Goal: Information Seeking & Learning: Learn about a topic

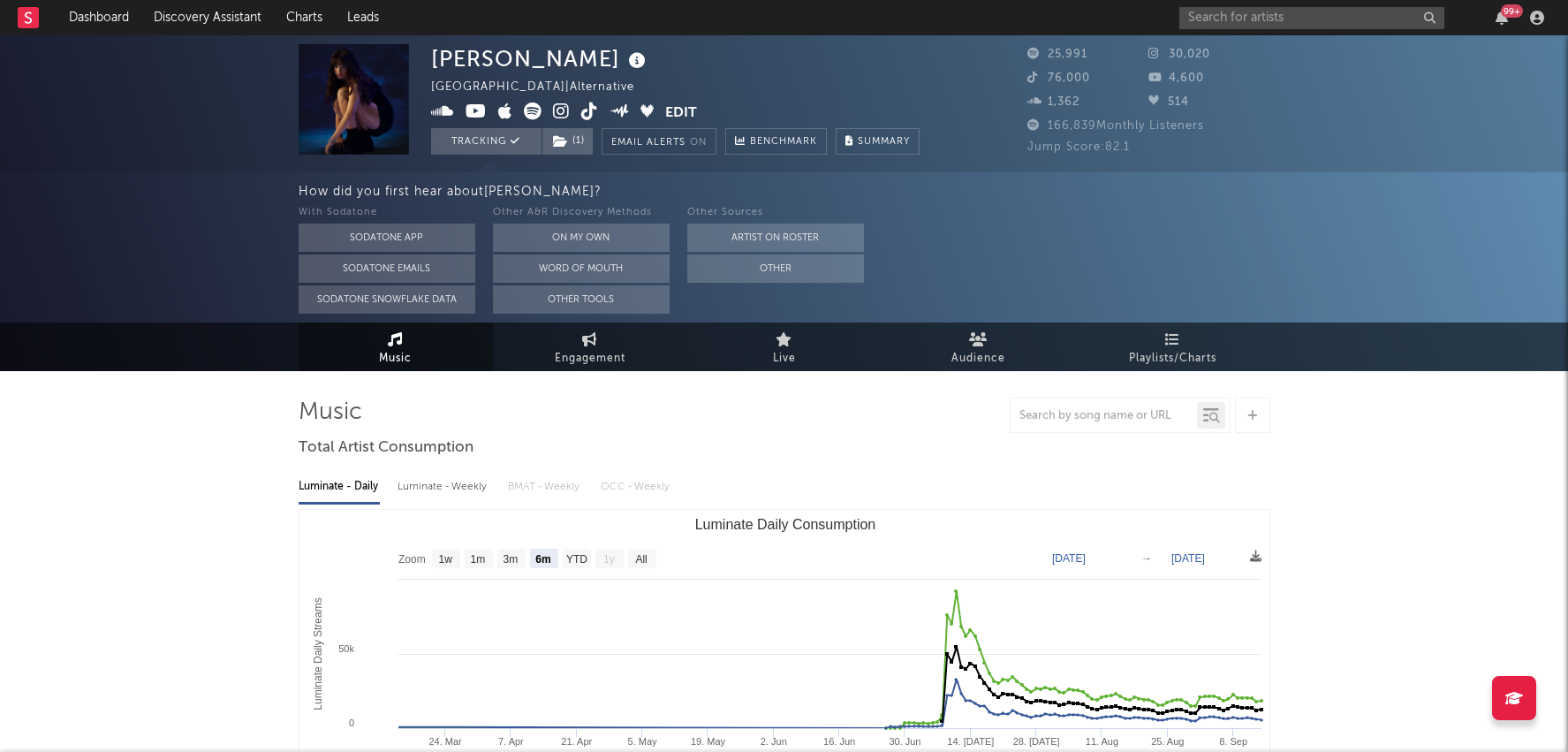
select select "6m"
click at [599, 351] on span "Engagement" at bounding box center [589, 359] width 70 height 21
select select "1w"
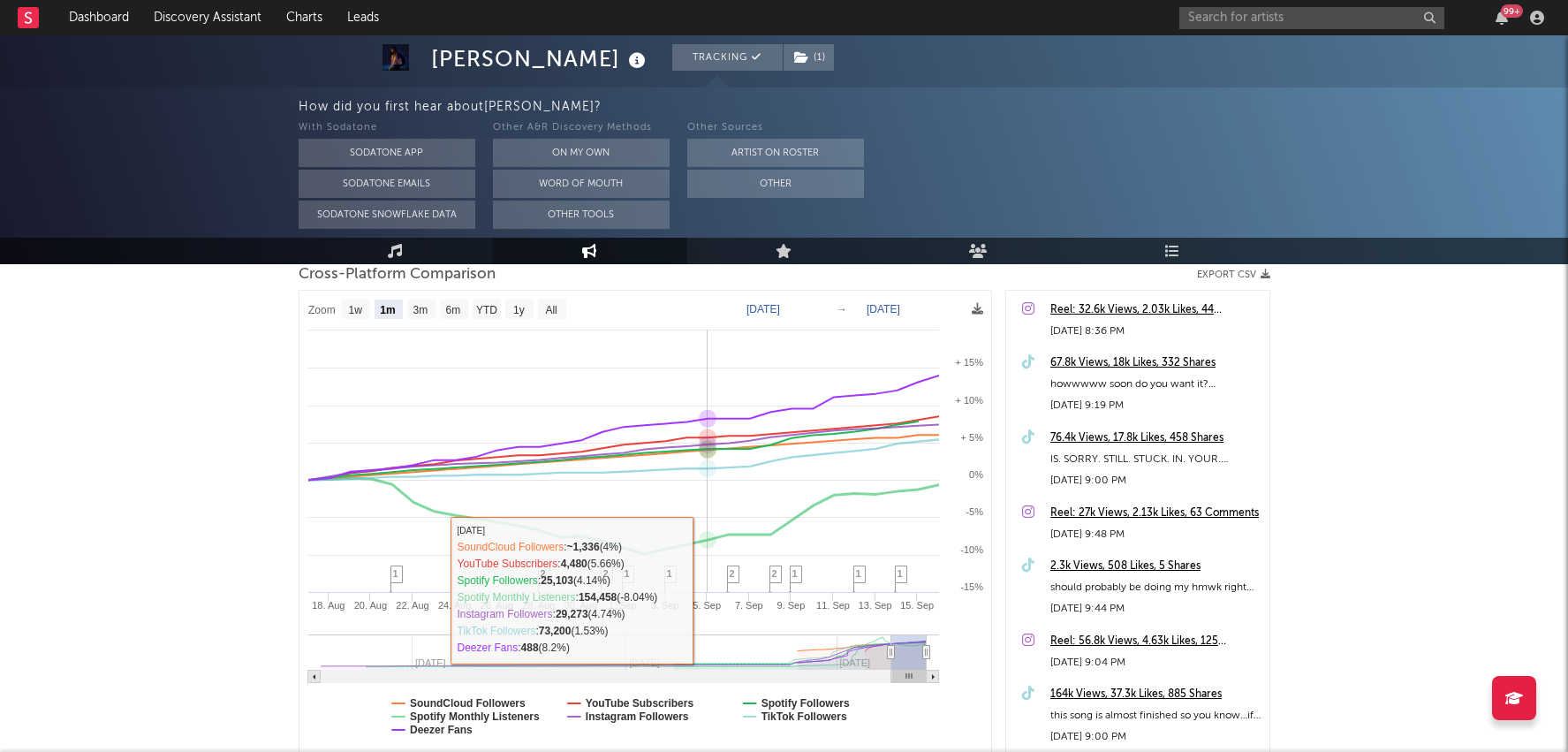
scroll to position [244, 0]
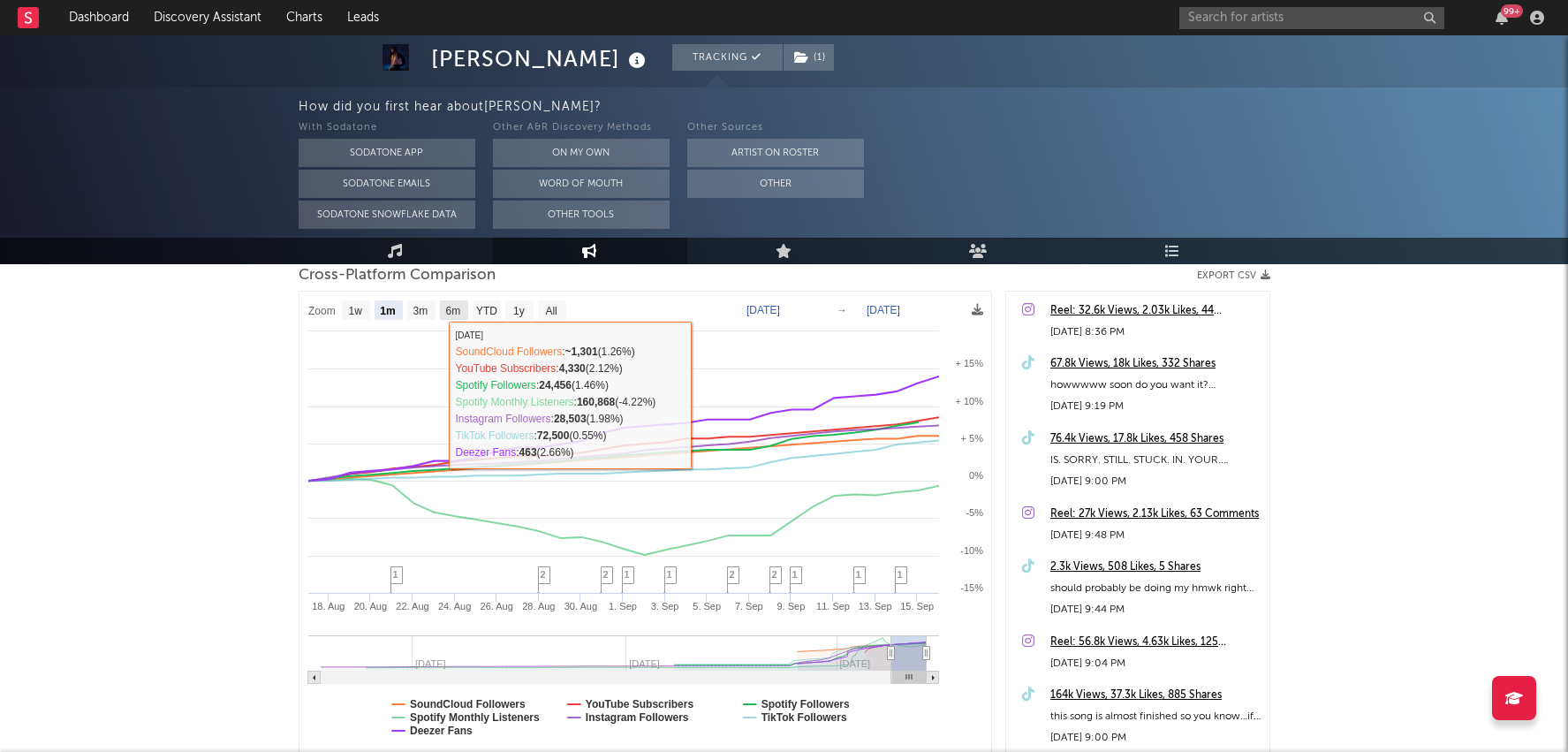
click at [451, 306] on text "6m" at bounding box center [452, 311] width 15 height 12
select select "6m"
type input "[DATE]"
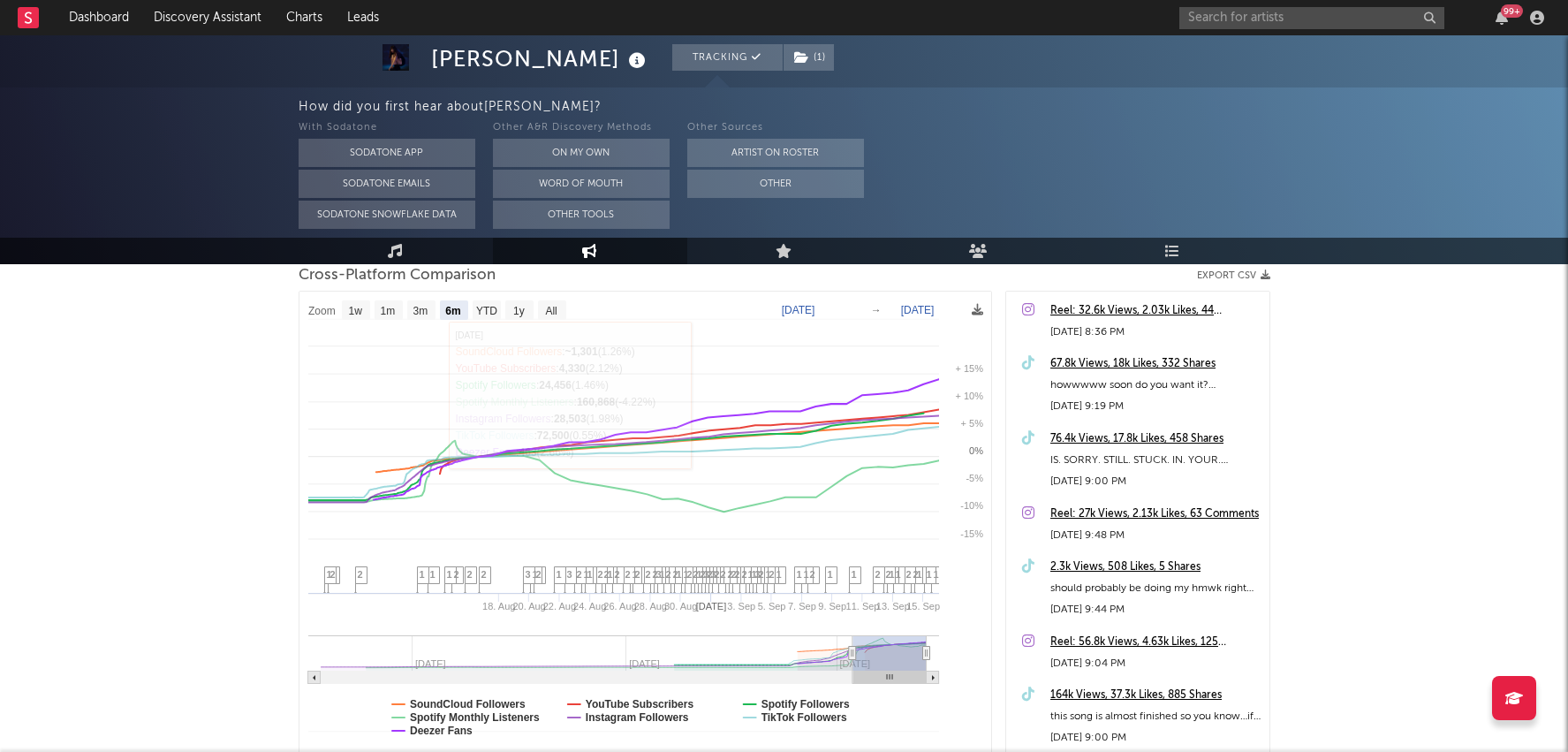
select select "6m"
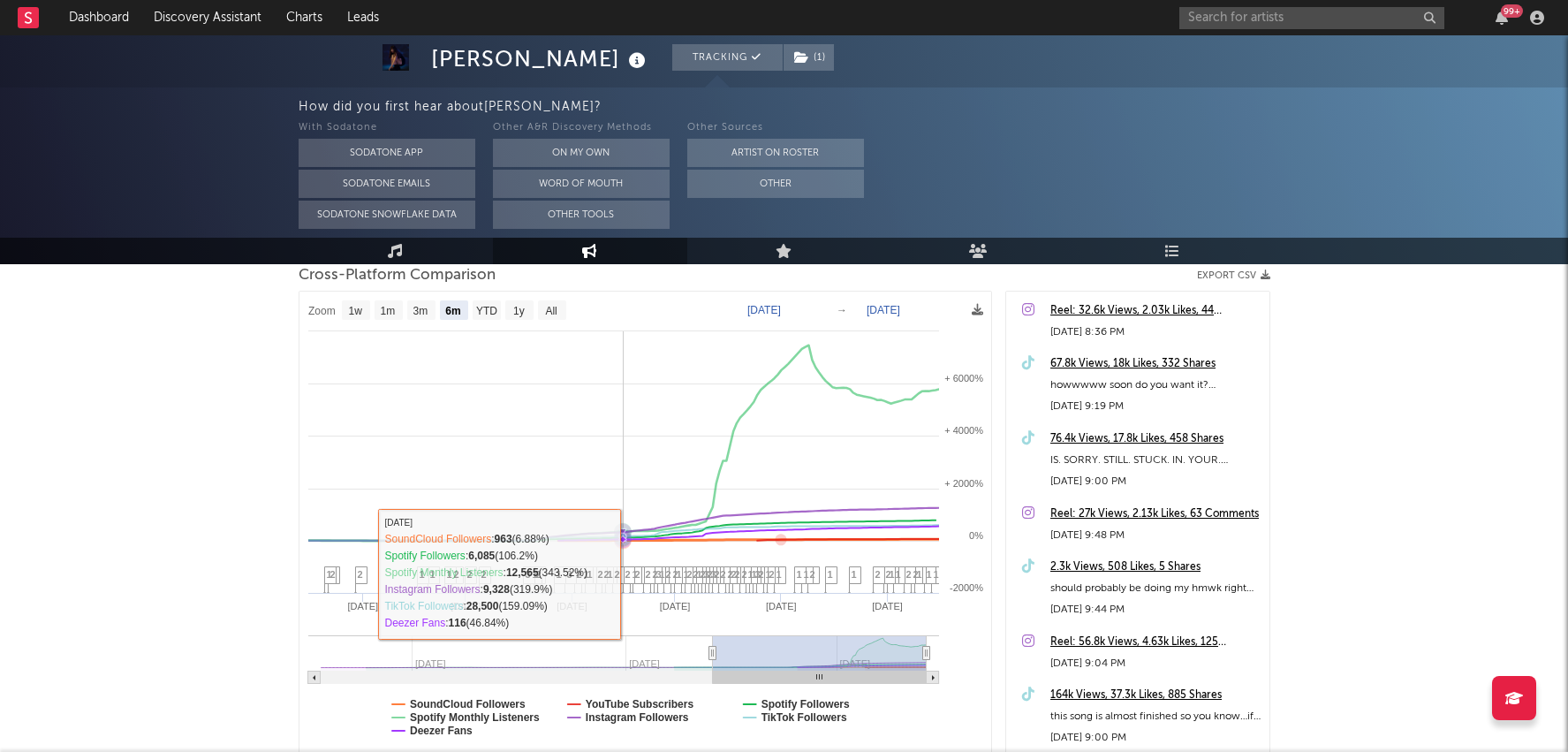
scroll to position [369, 0]
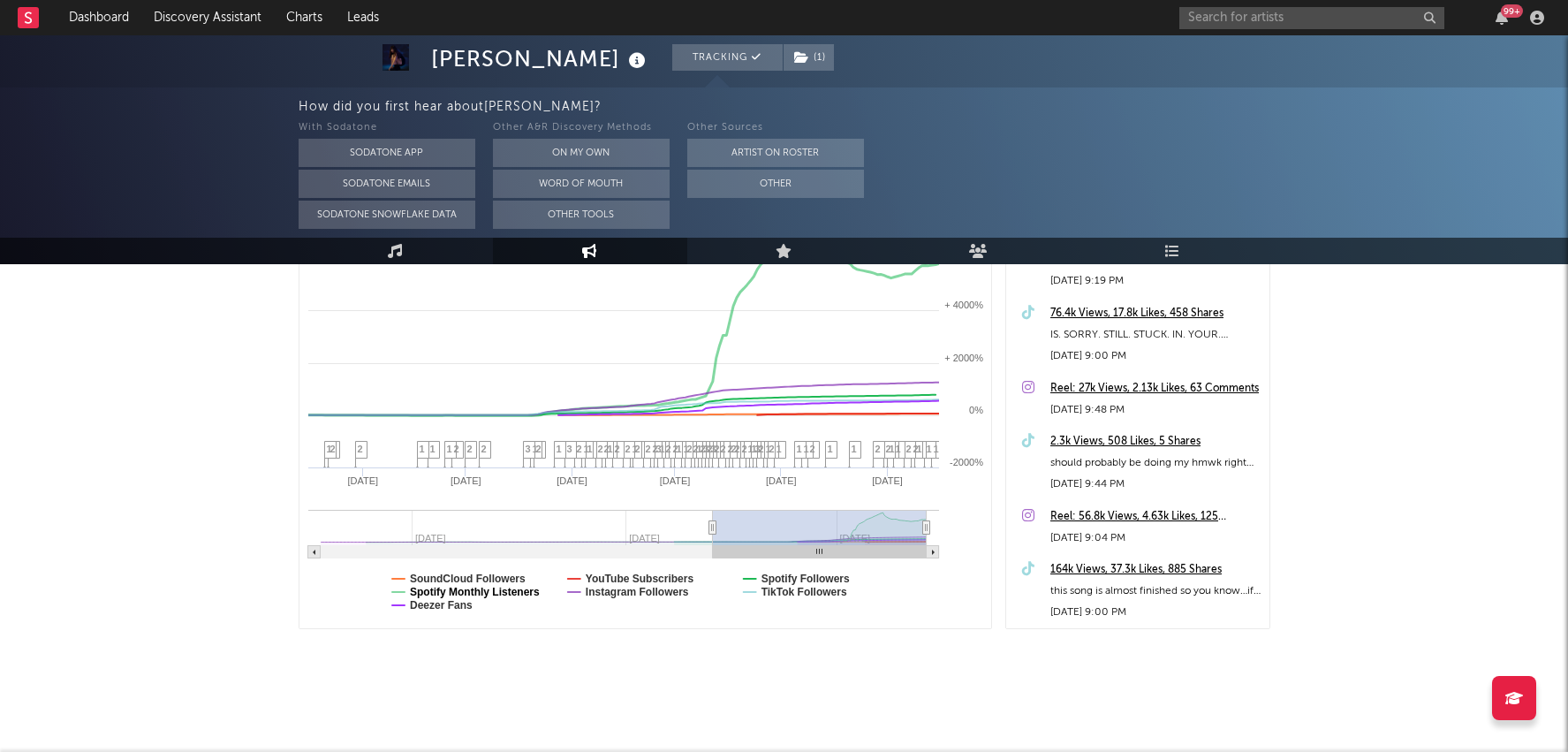
click at [465, 589] on text "Spotify Monthly Listeners" at bounding box center [475, 592] width 130 height 12
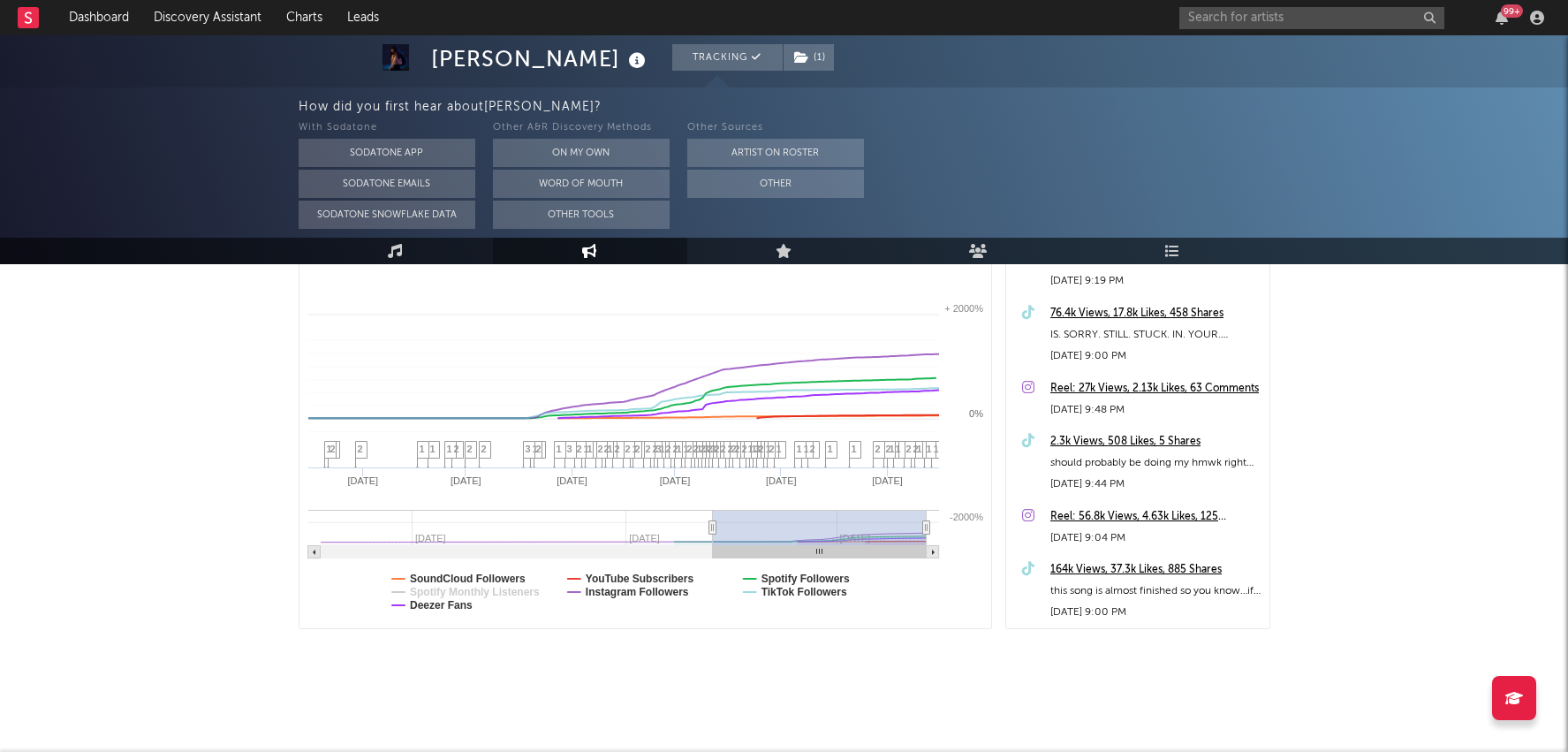
select select "6m"
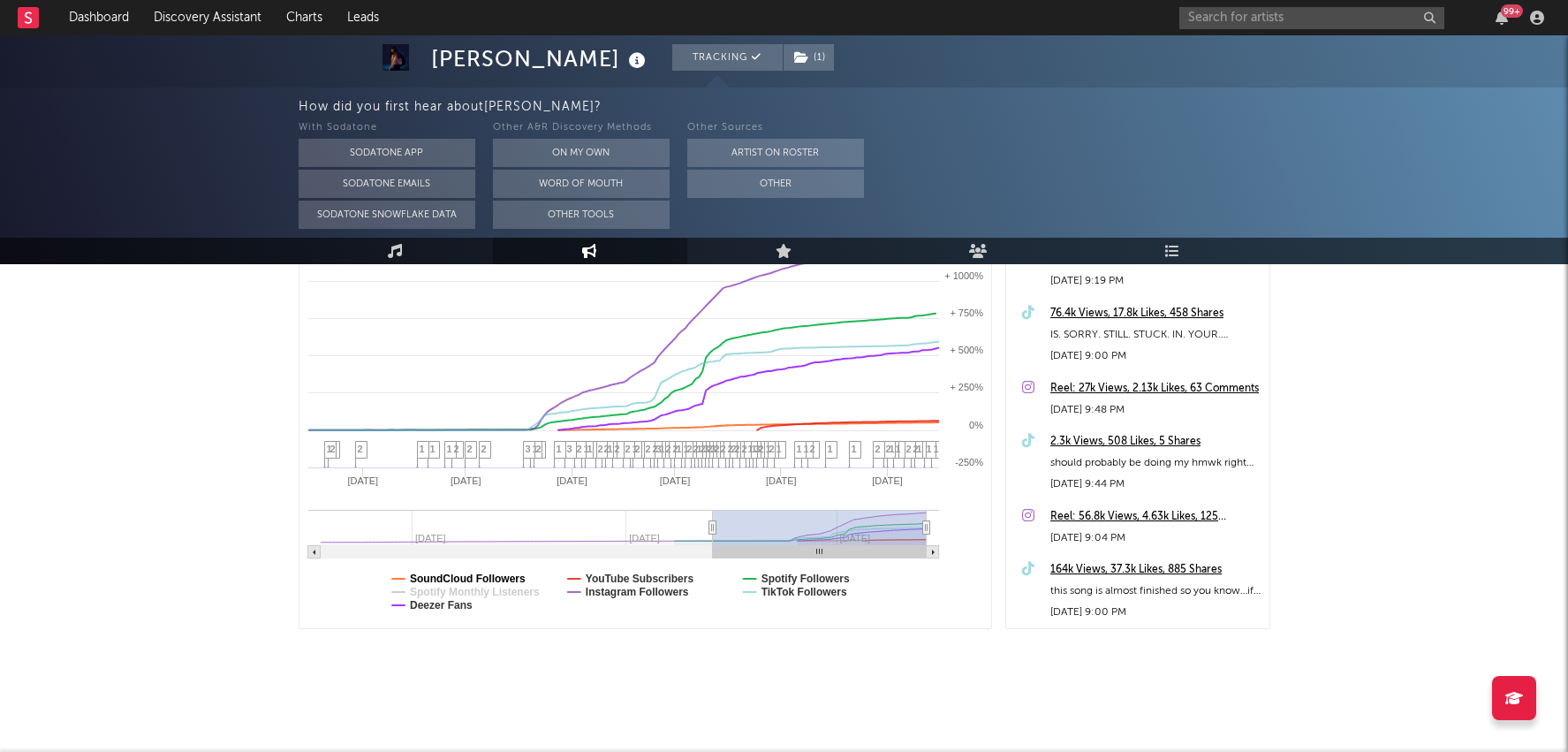
click at [465, 575] on text "SoundCloud Followers" at bounding box center [467, 578] width 116 height 12
select select "6m"
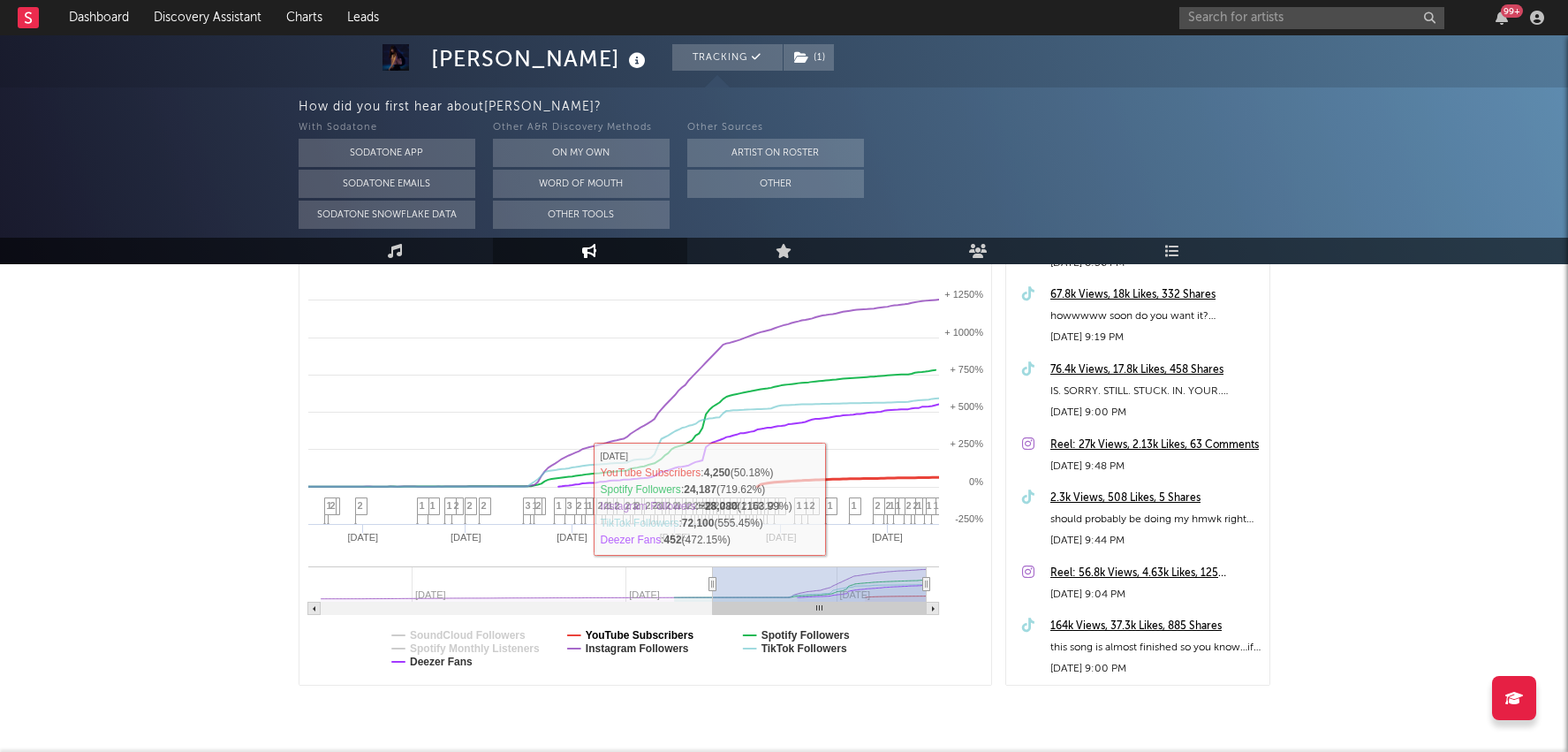
click at [627, 631] on text "YouTube Subscribers" at bounding box center [639, 635] width 109 height 12
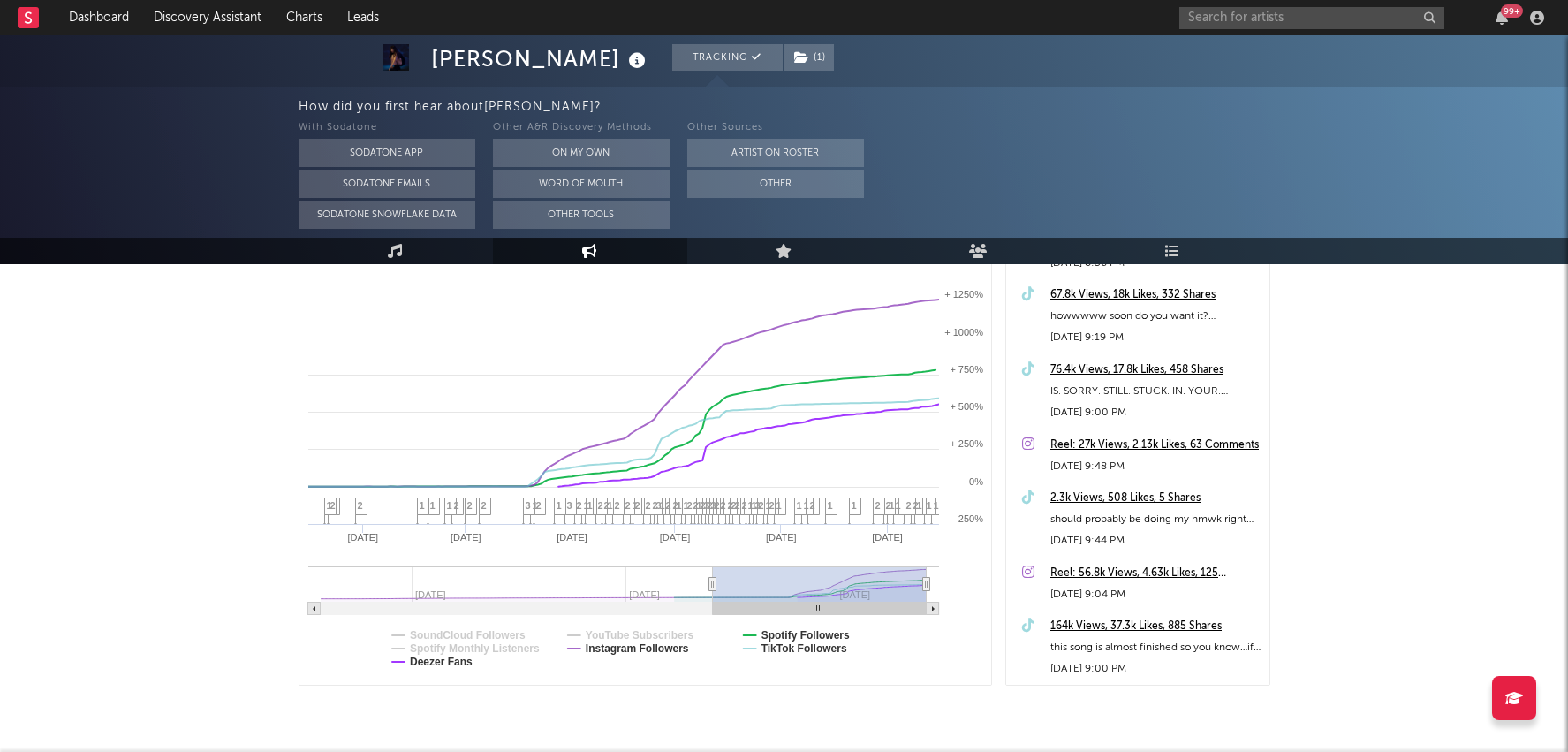
select select "6m"
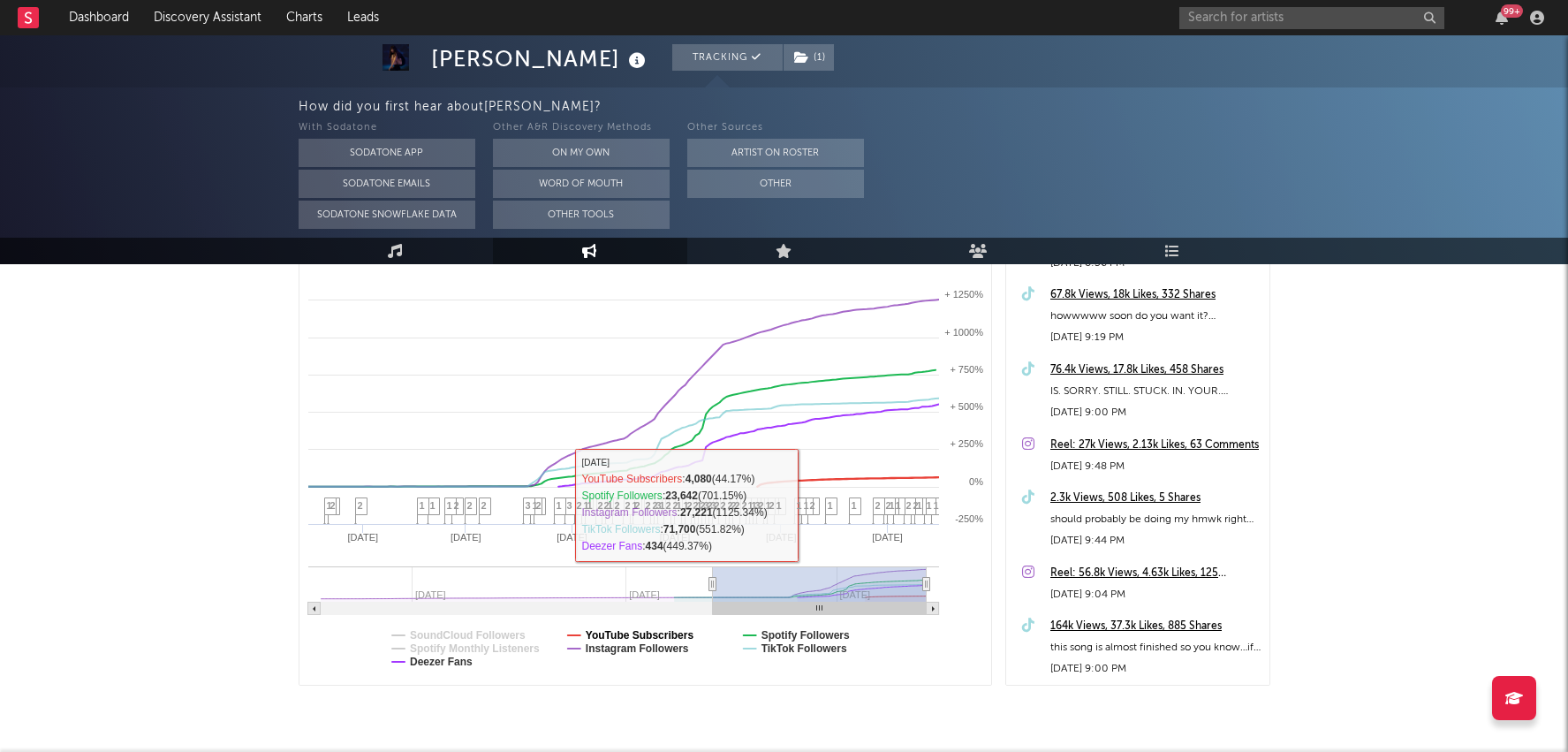
click at [625, 629] on text "YouTube Subscribers" at bounding box center [639, 635] width 109 height 12
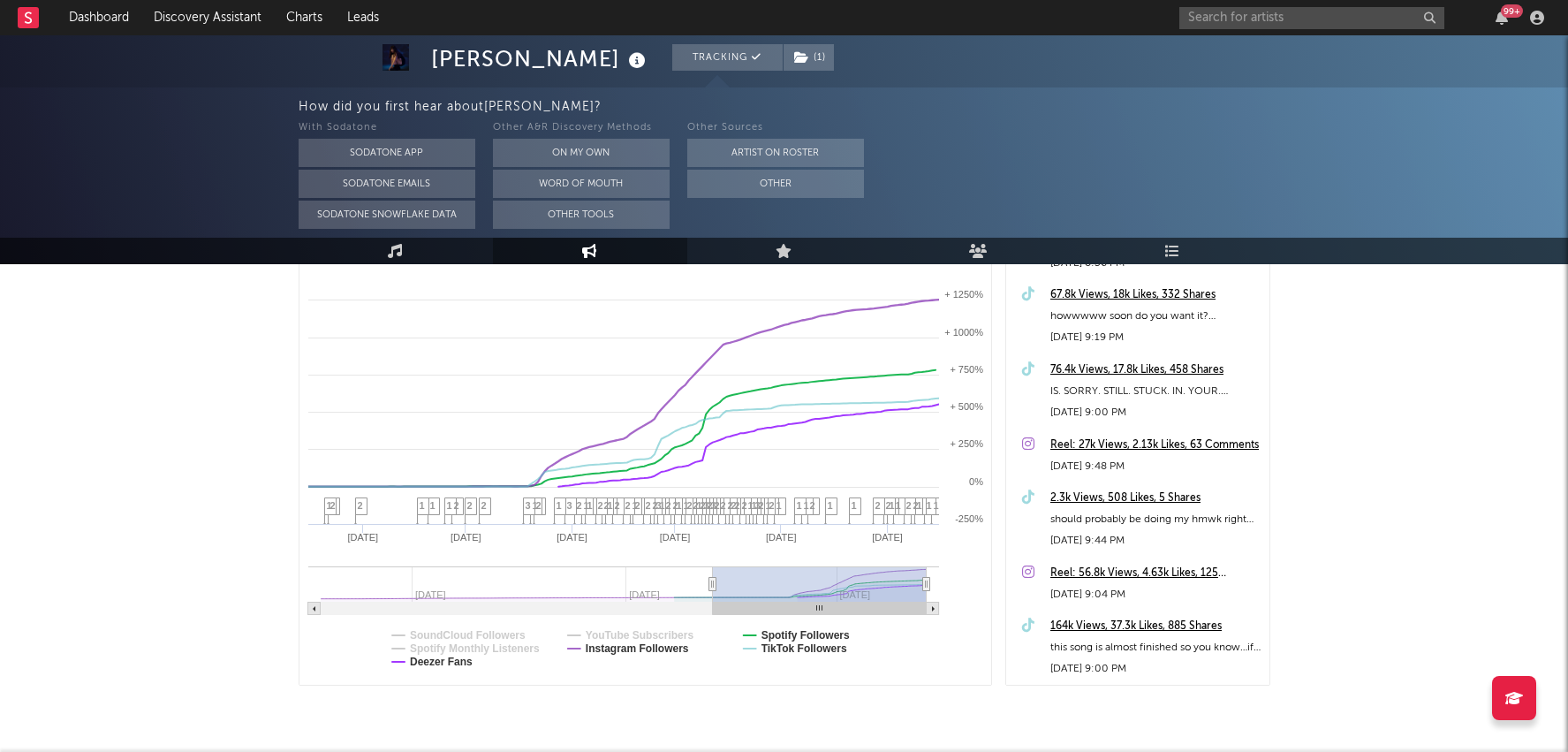
select select "6m"
click at [452, 660] on text "Deezer Fans" at bounding box center [441, 661] width 62 height 12
select select "6m"
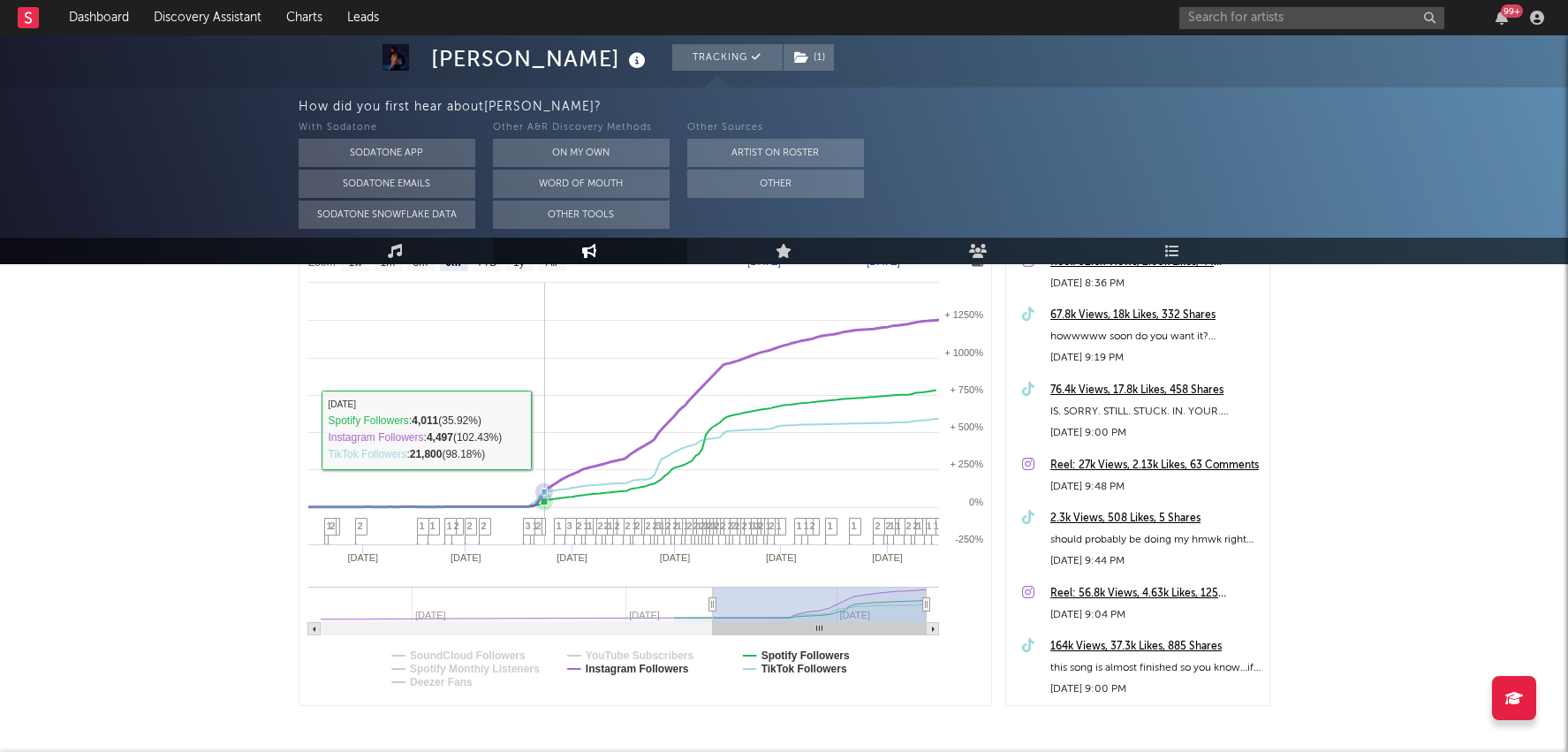
scroll to position [290, 0]
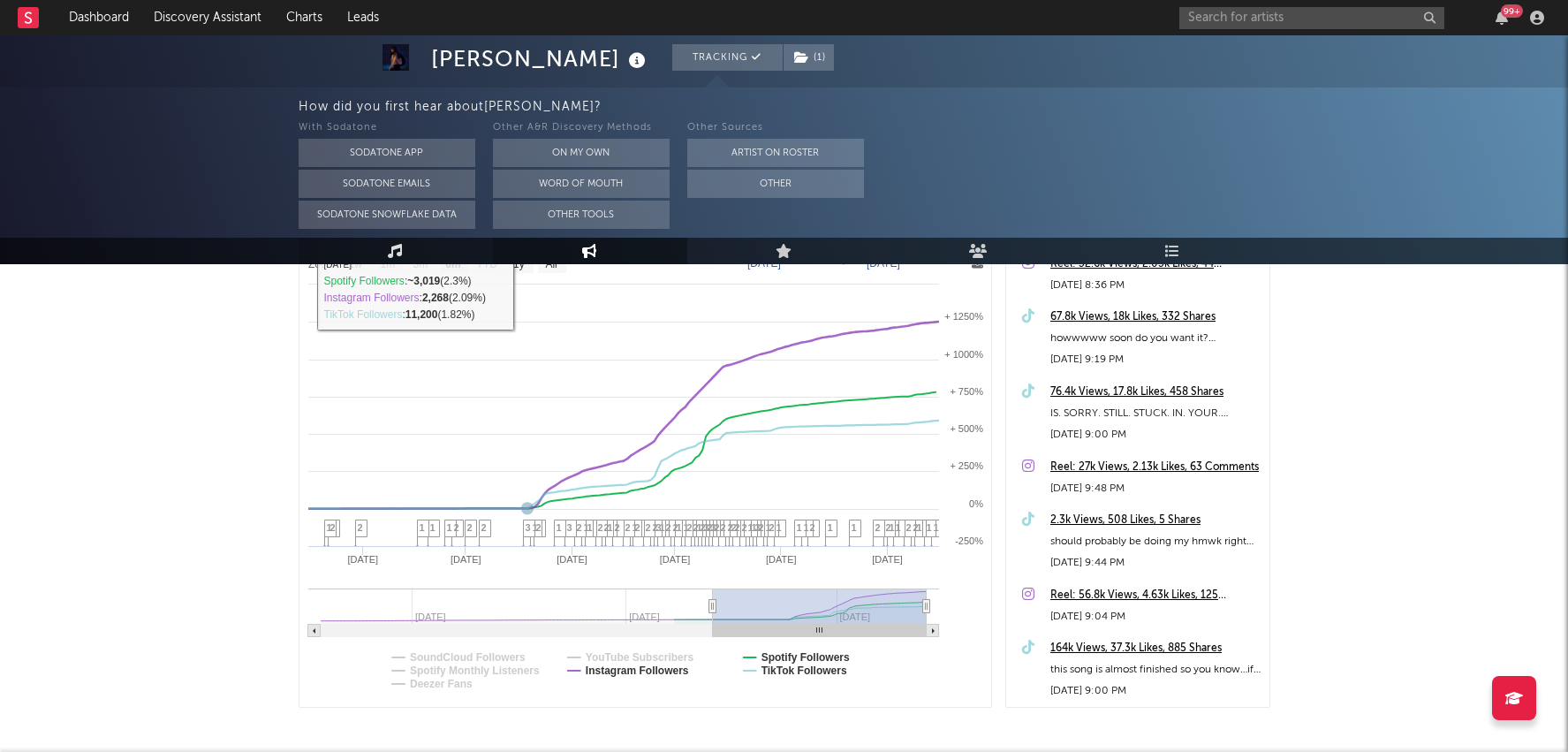
click at [421, 240] on link "Music" at bounding box center [395, 251] width 194 height 27
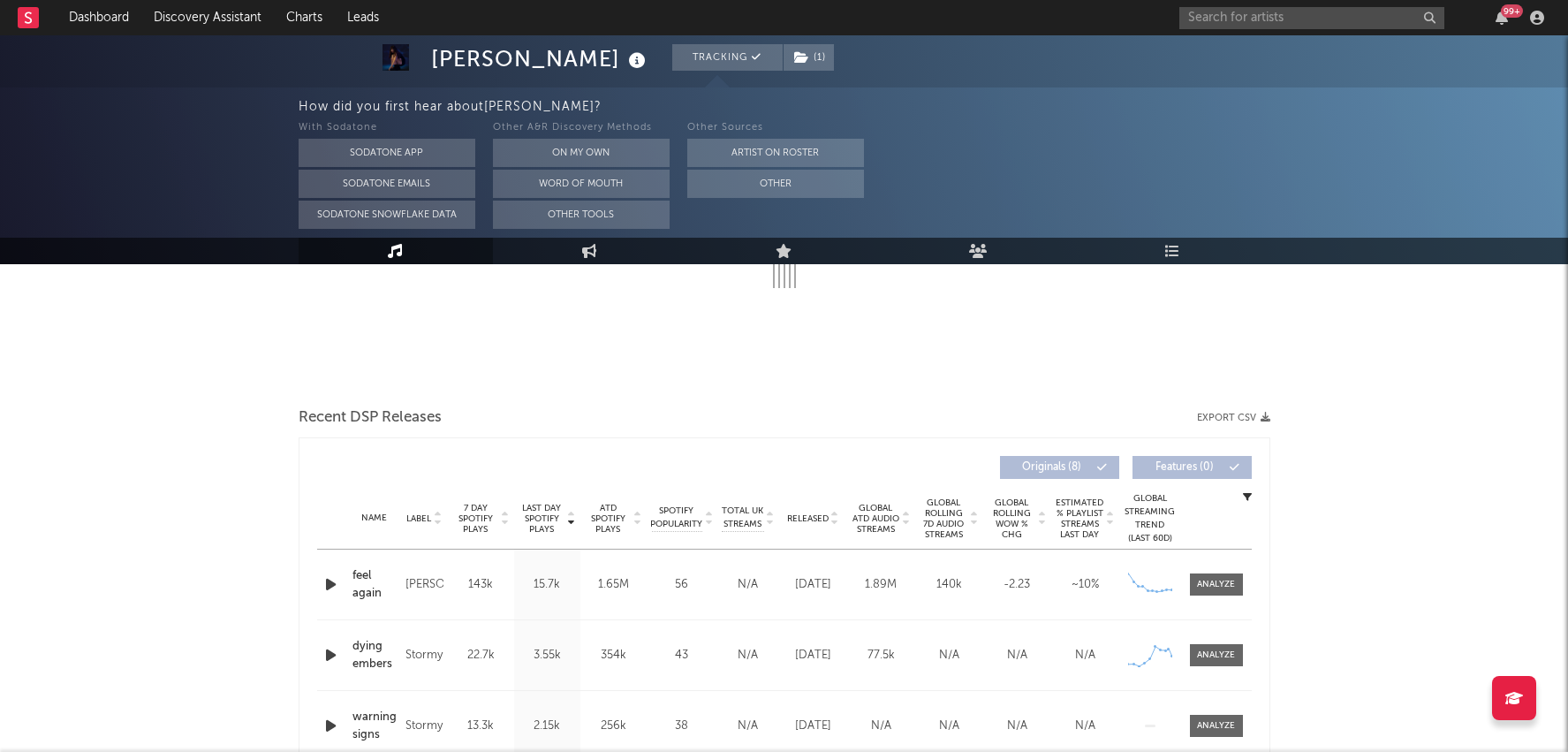
select select "6m"
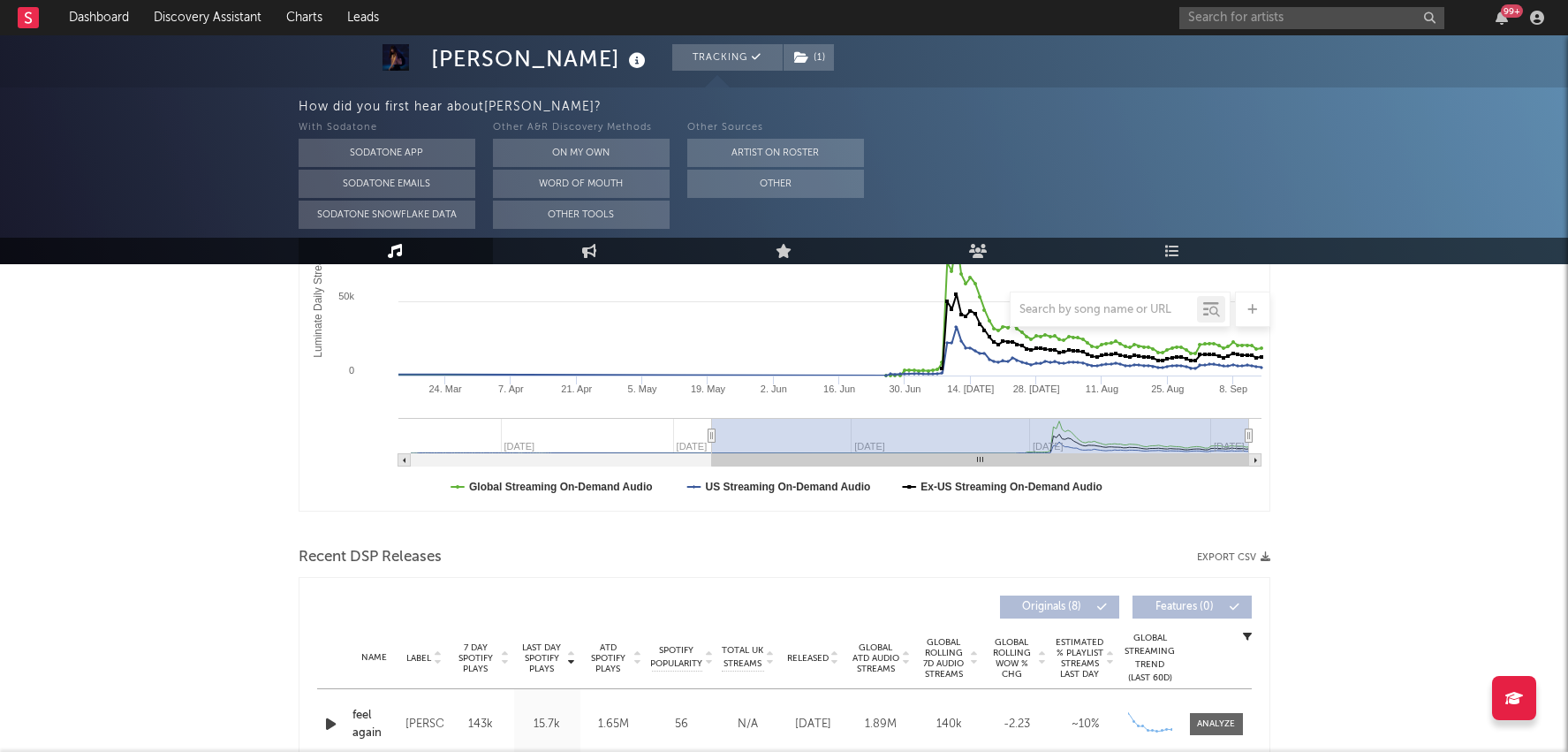
scroll to position [381, 0]
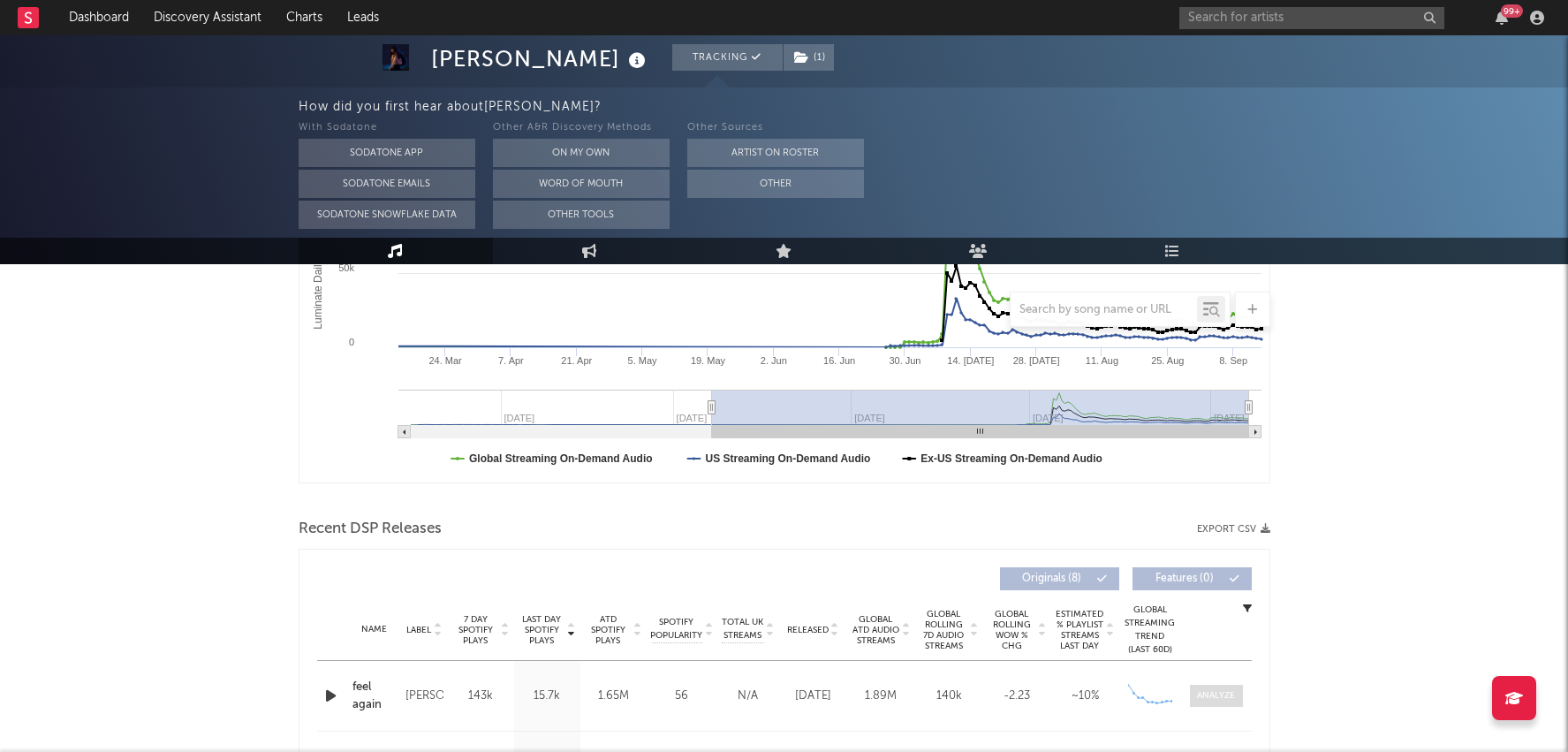
click at [1219, 698] on div at bounding box center [1216, 695] width 38 height 13
select select "1w"
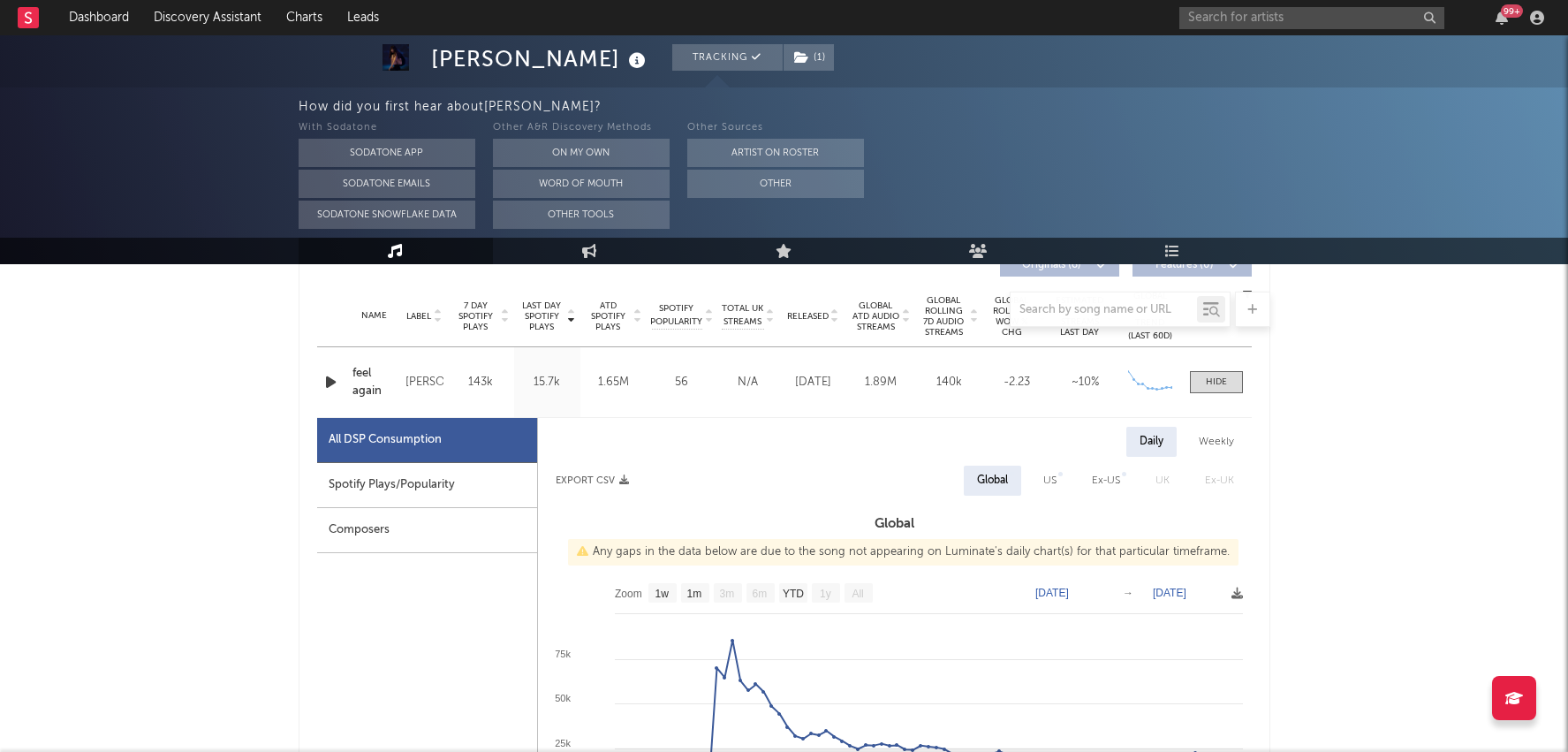
scroll to position [706, 0]
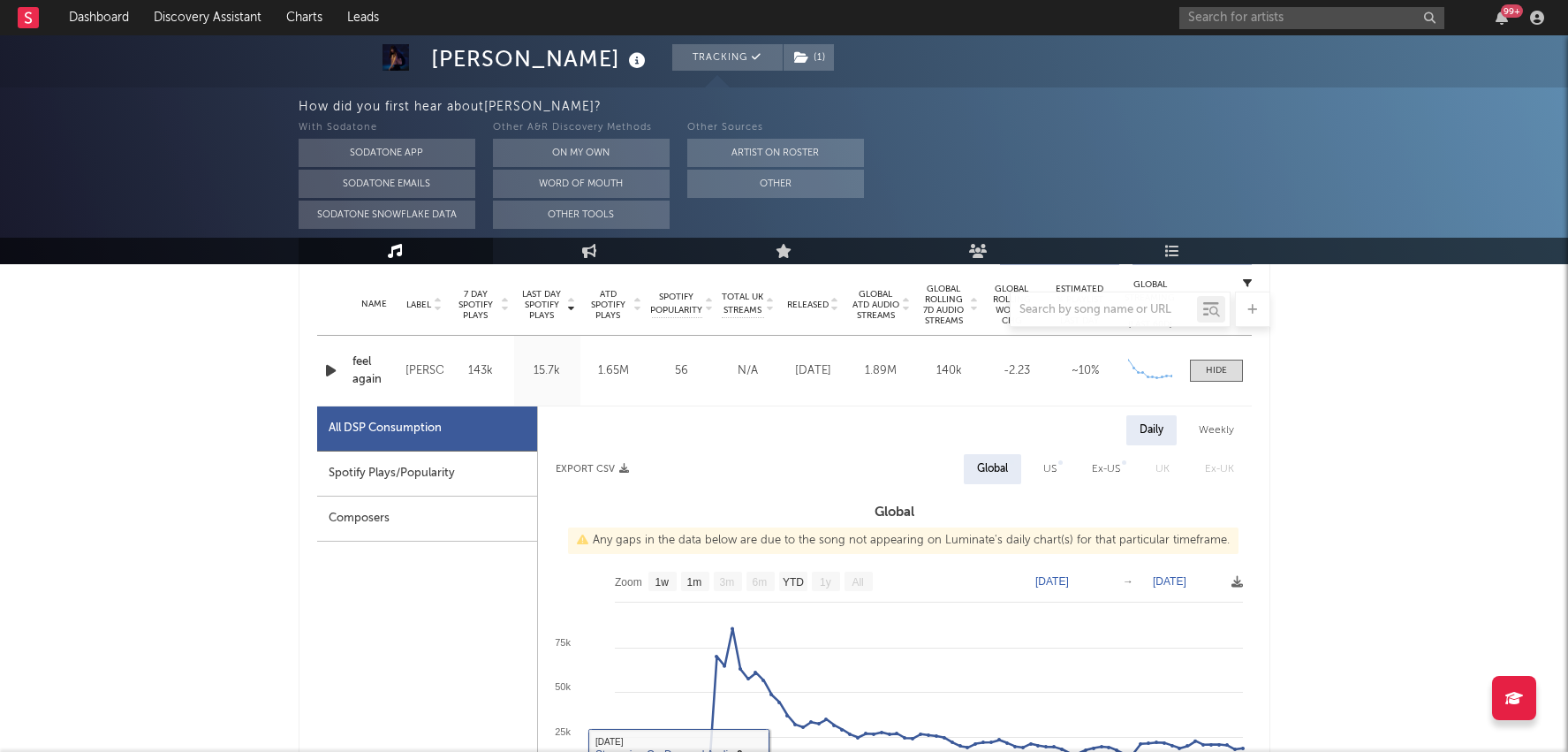
click at [498, 476] on div "Spotify Plays/Popularity" at bounding box center [427, 473] width 220 height 45
select select "1w"
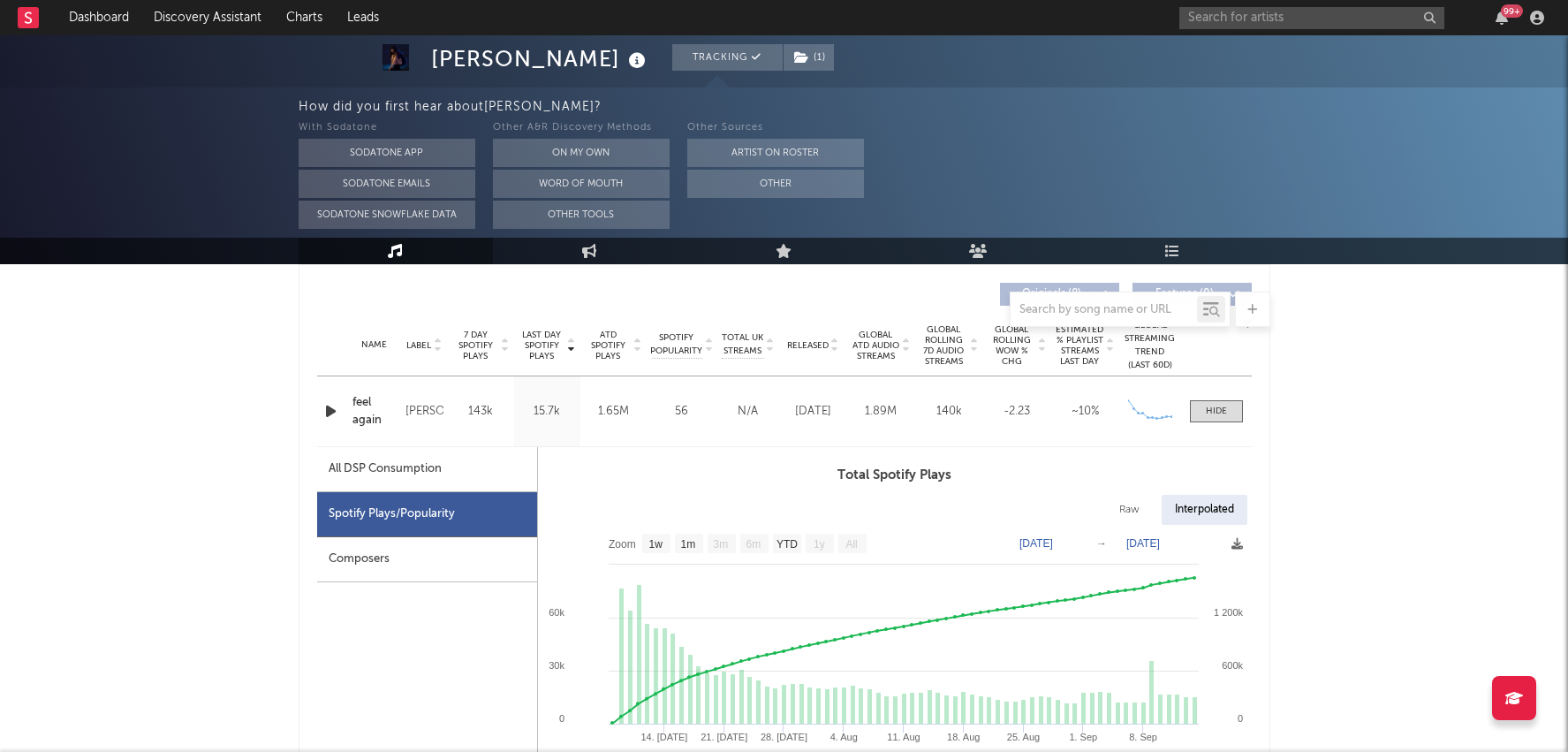
scroll to position [662, 0]
click at [817, 352] on div "Released" at bounding box center [813, 347] width 59 height 13
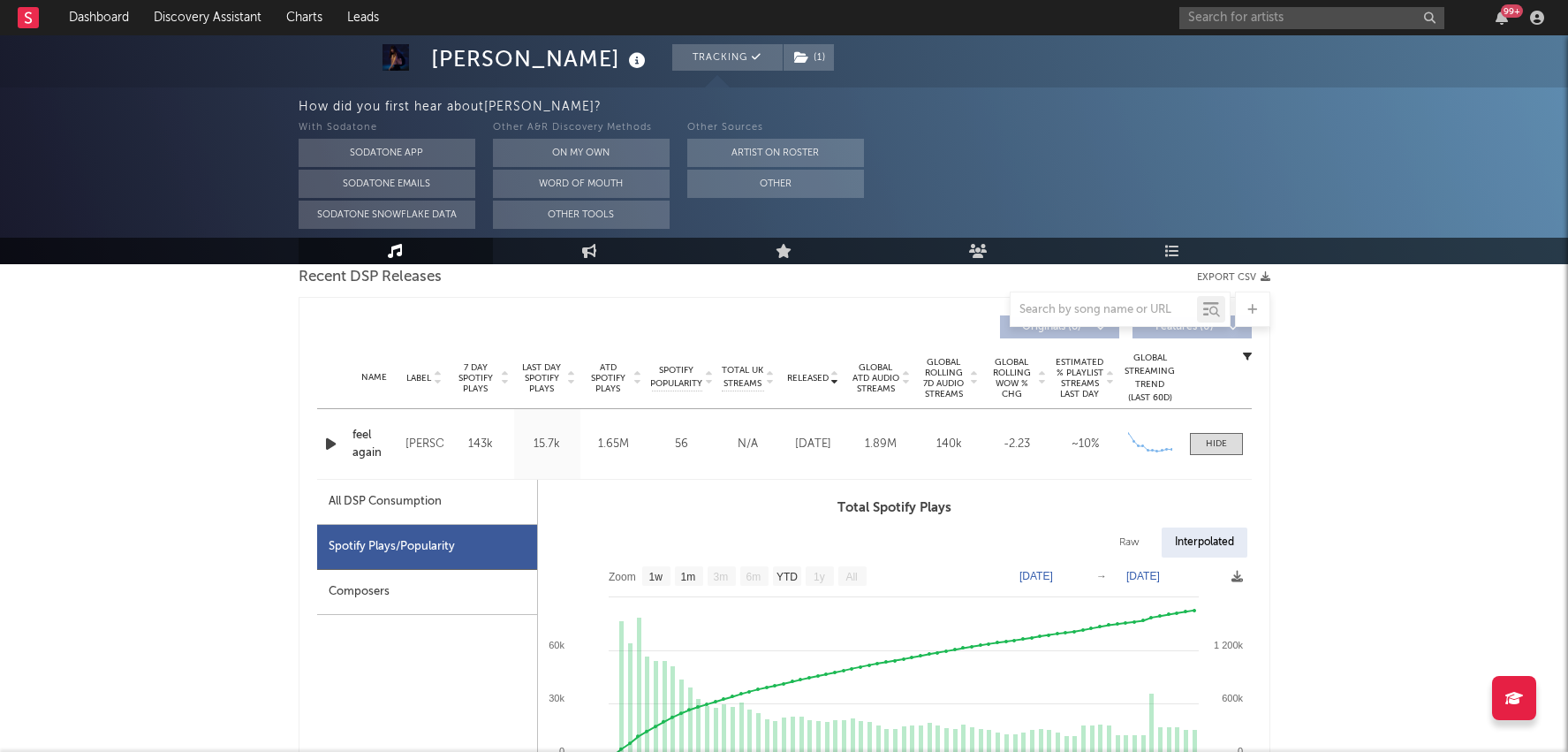
scroll to position [685, 0]
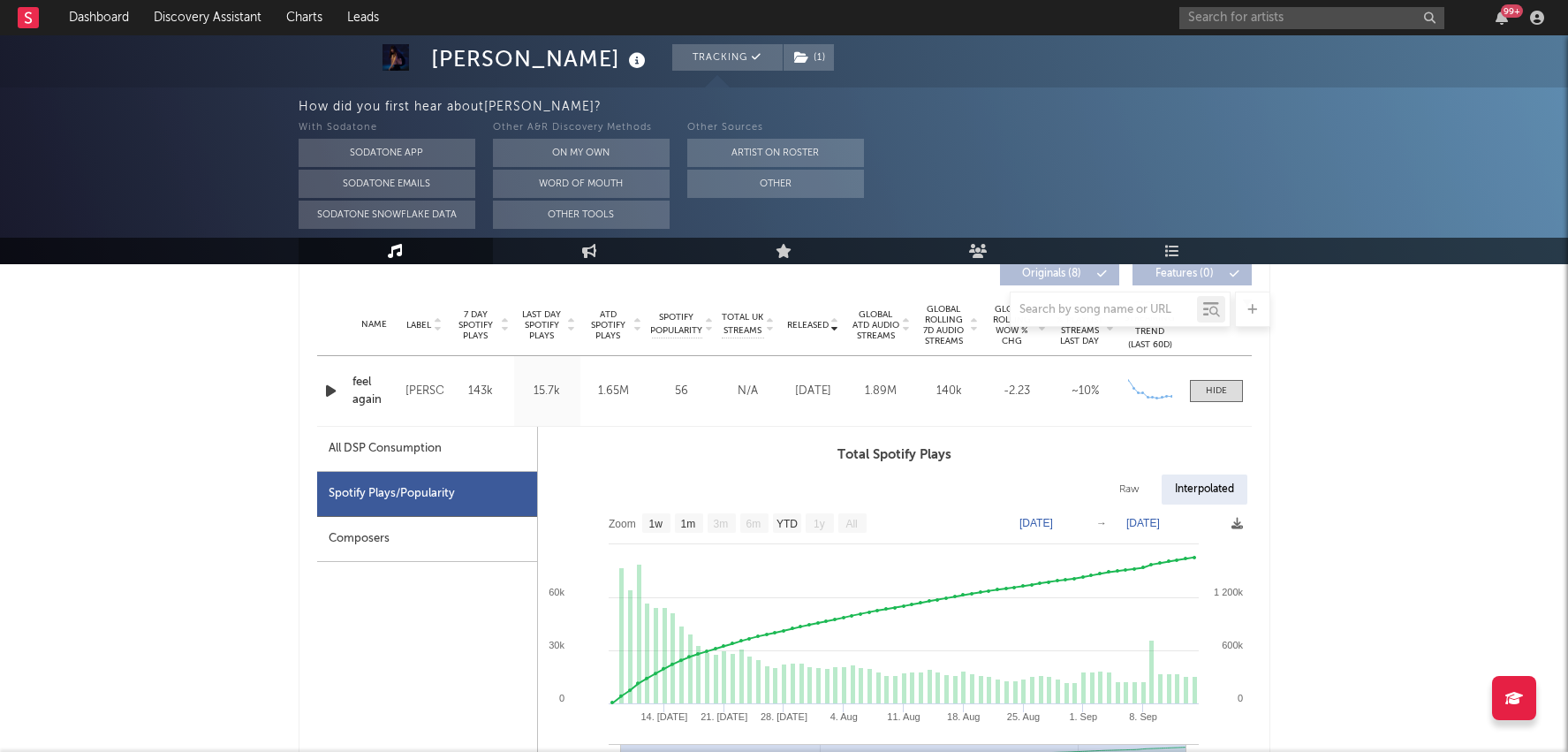
click at [322, 384] on icon "button" at bounding box center [330, 391] width 19 height 22
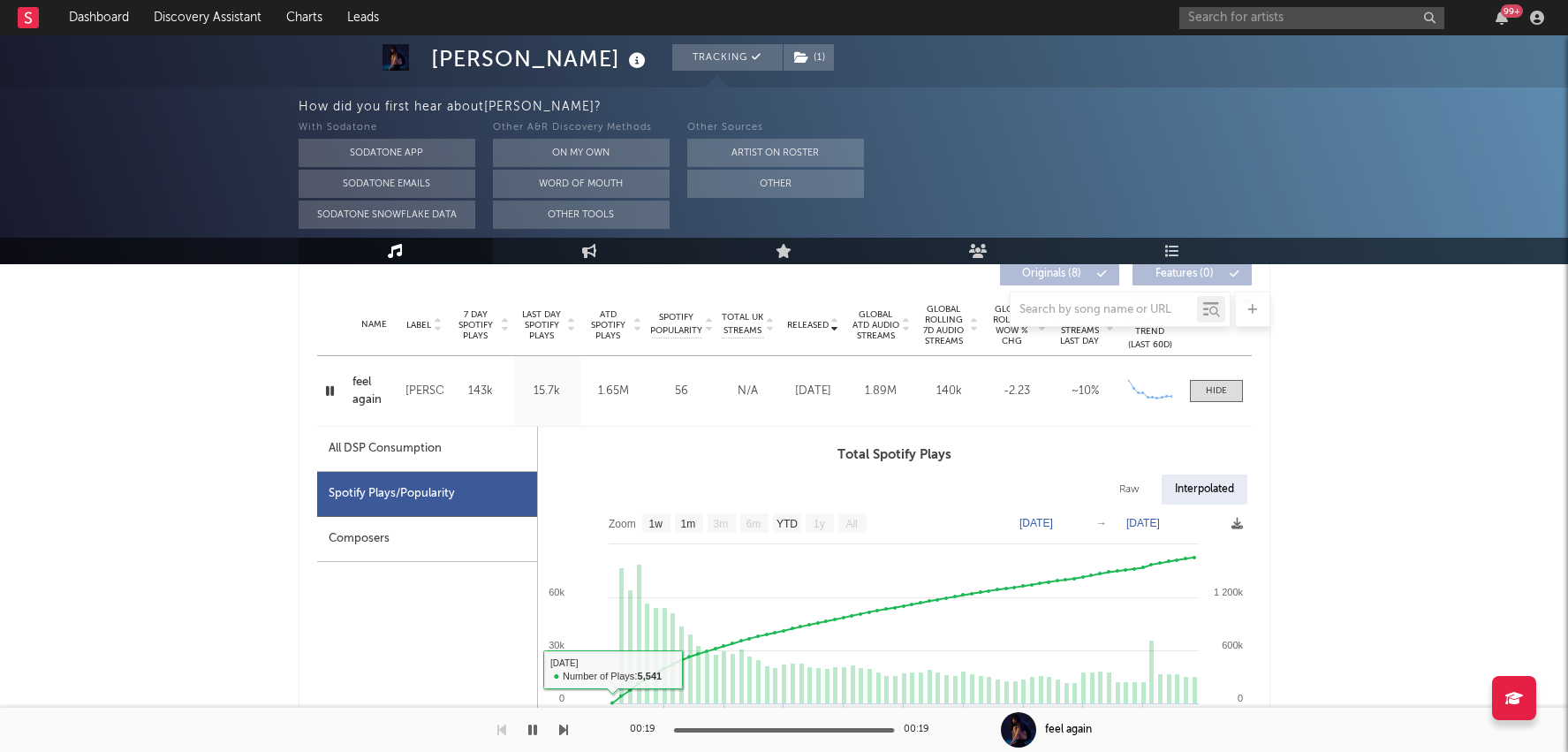
click at [436, 449] on div "All DSP Consumption" at bounding box center [385, 449] width 113 height 21
select select "1w"
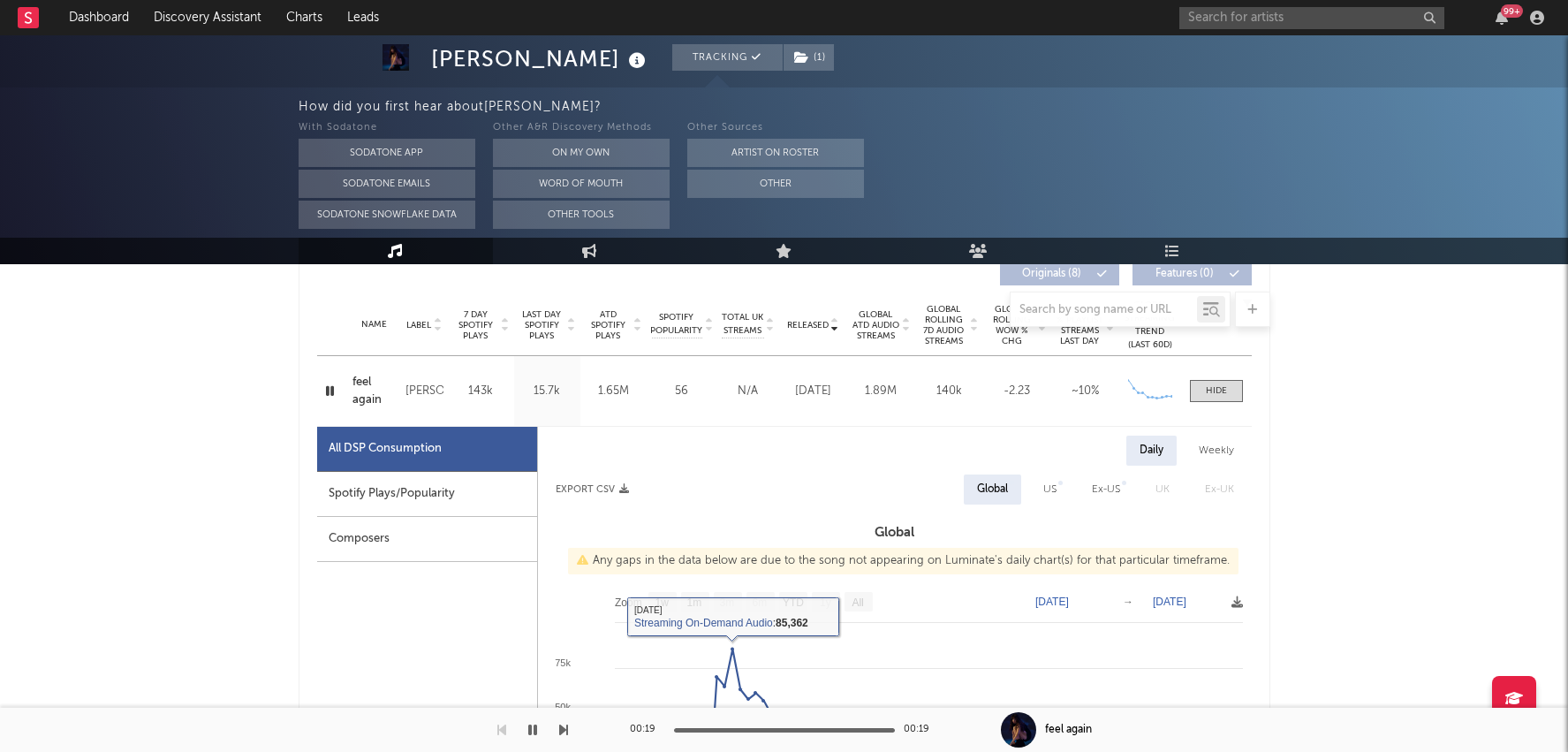
click at [456, 490] on div "Spotify Plays/Popularity" at bounding box center [427, 494] width 220 height 45
select select "1w"
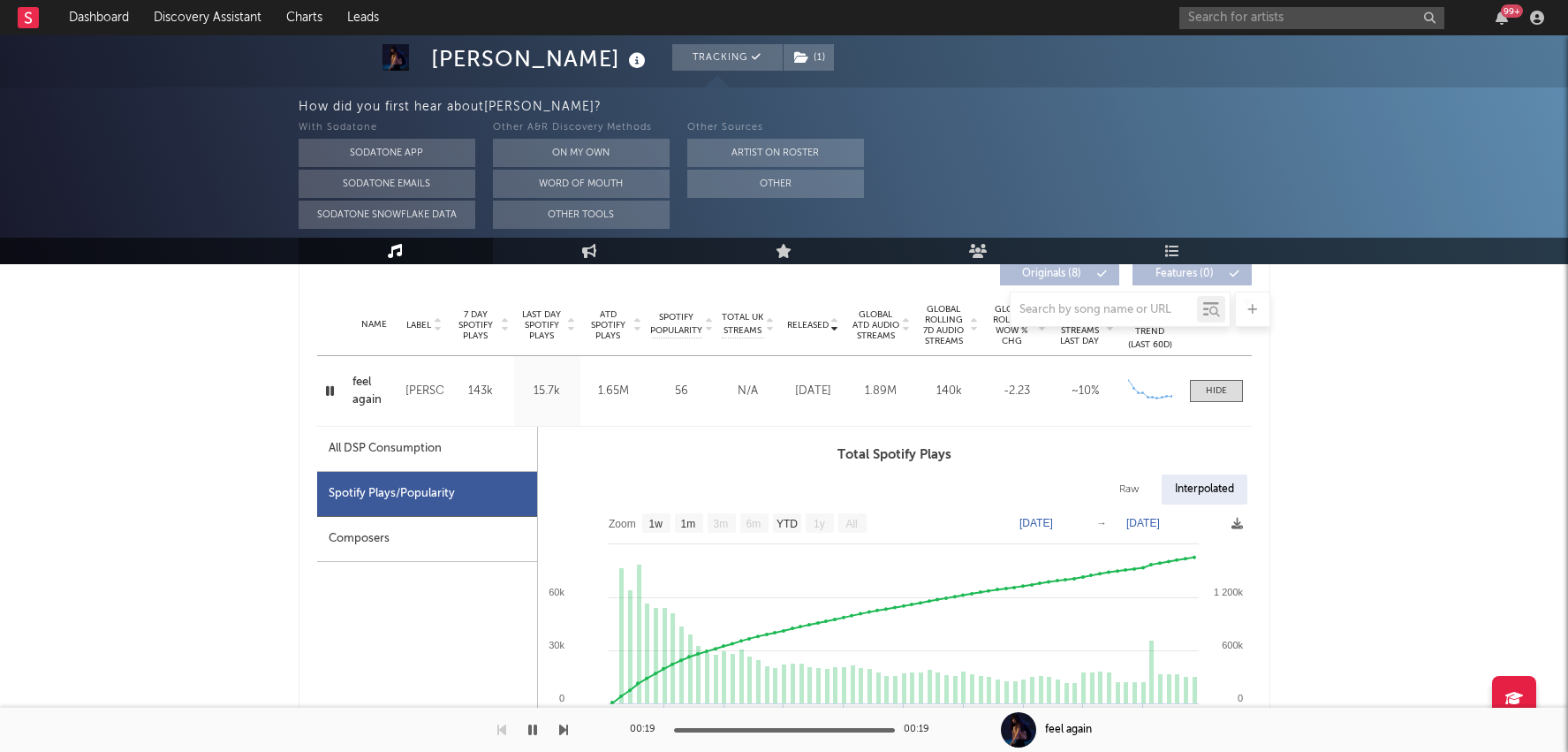
scroll to position [0, 0]
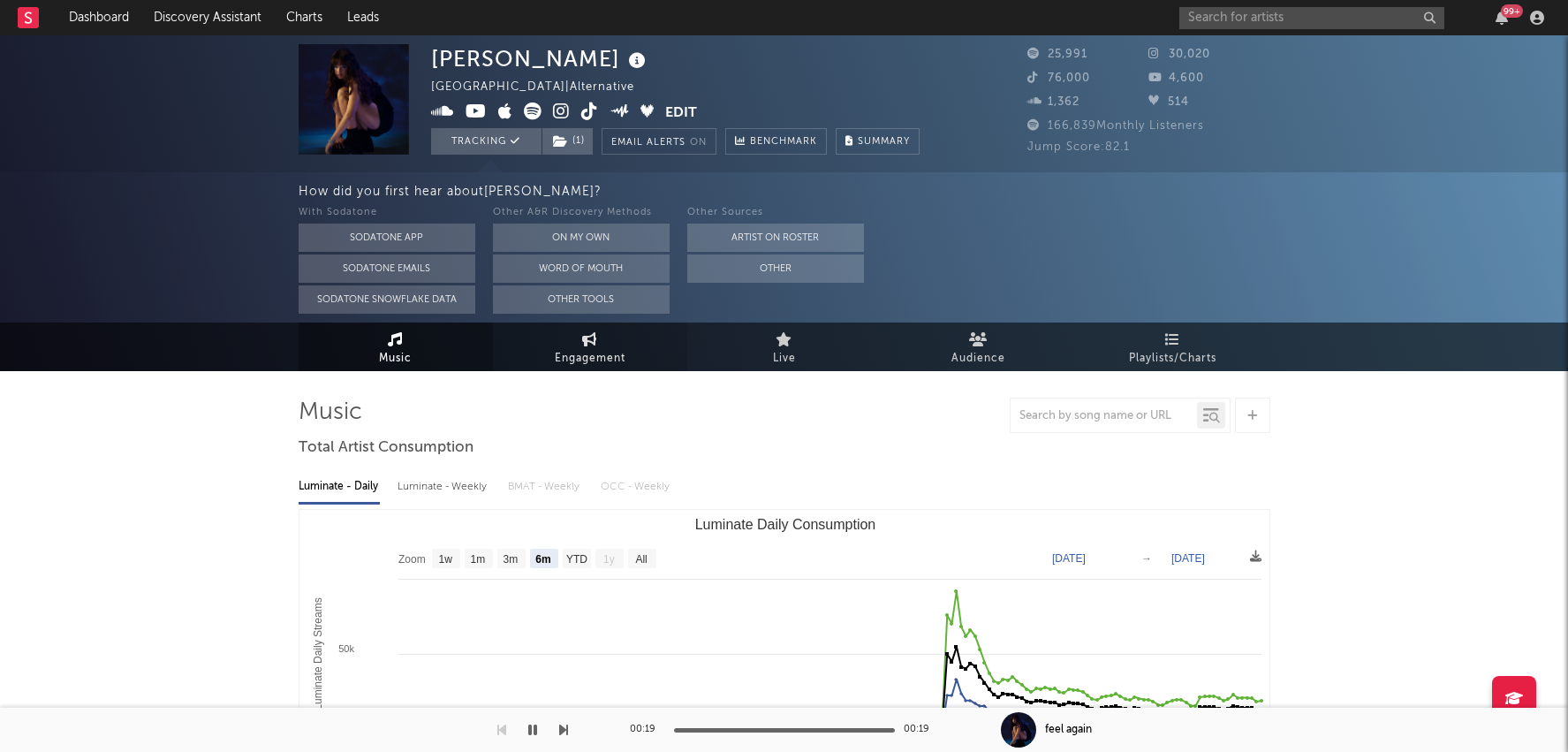
click at [583, 351] on span "Engagement" at bounding box center [589, 359] width 70 height 21
select select "1w"
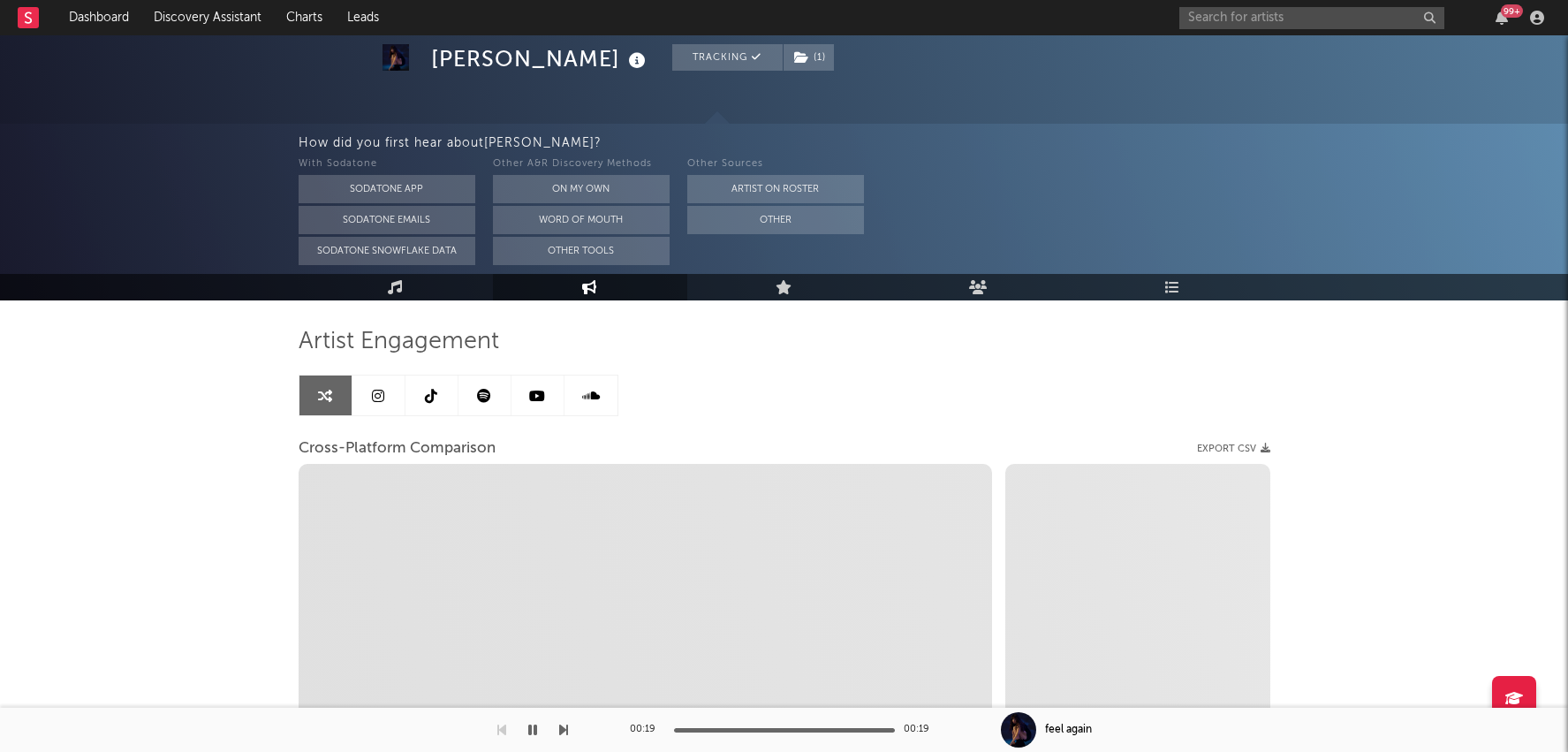
scroll to position [125, 0]
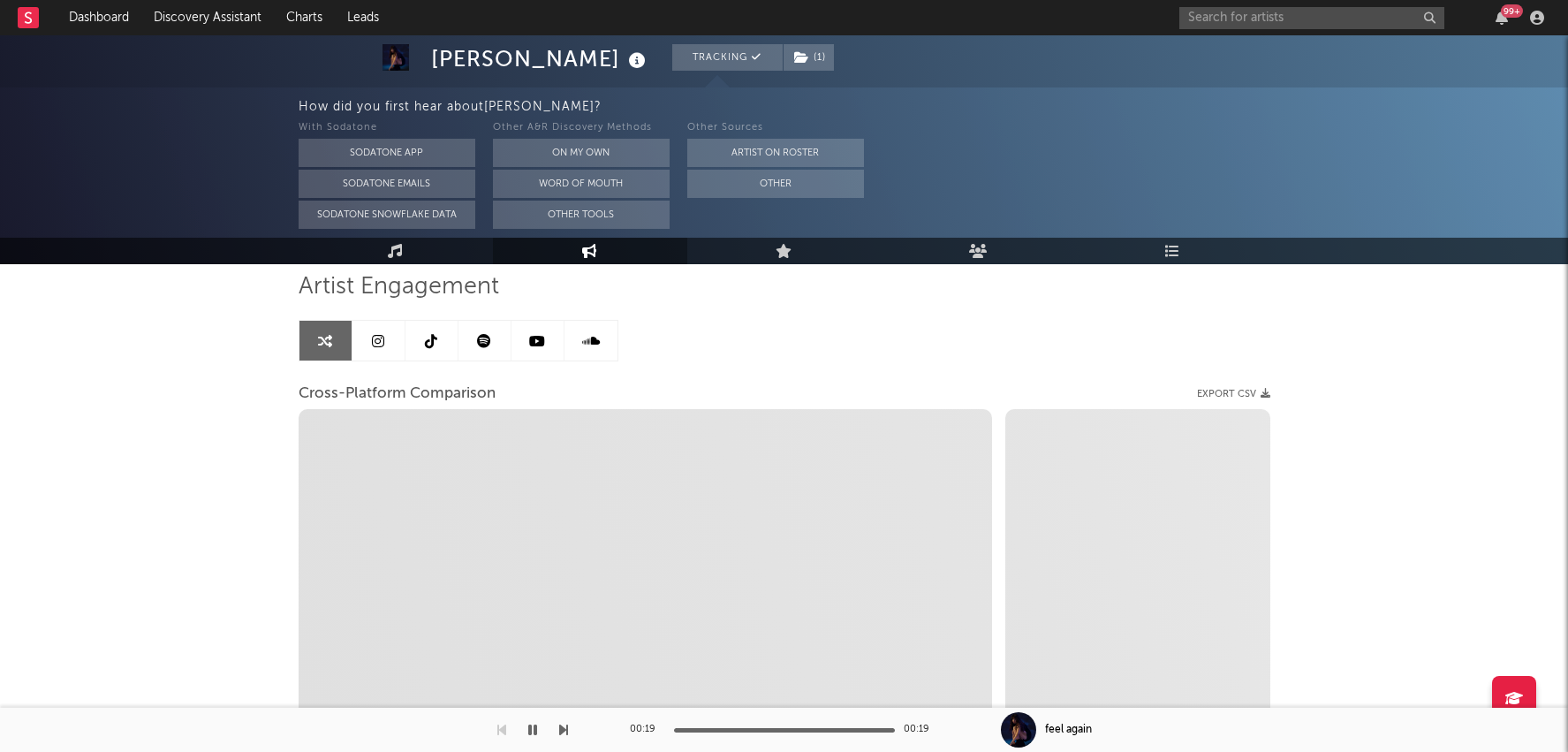
click at [419, 339] on link at bounding box center [433, 340] width 53 height 40
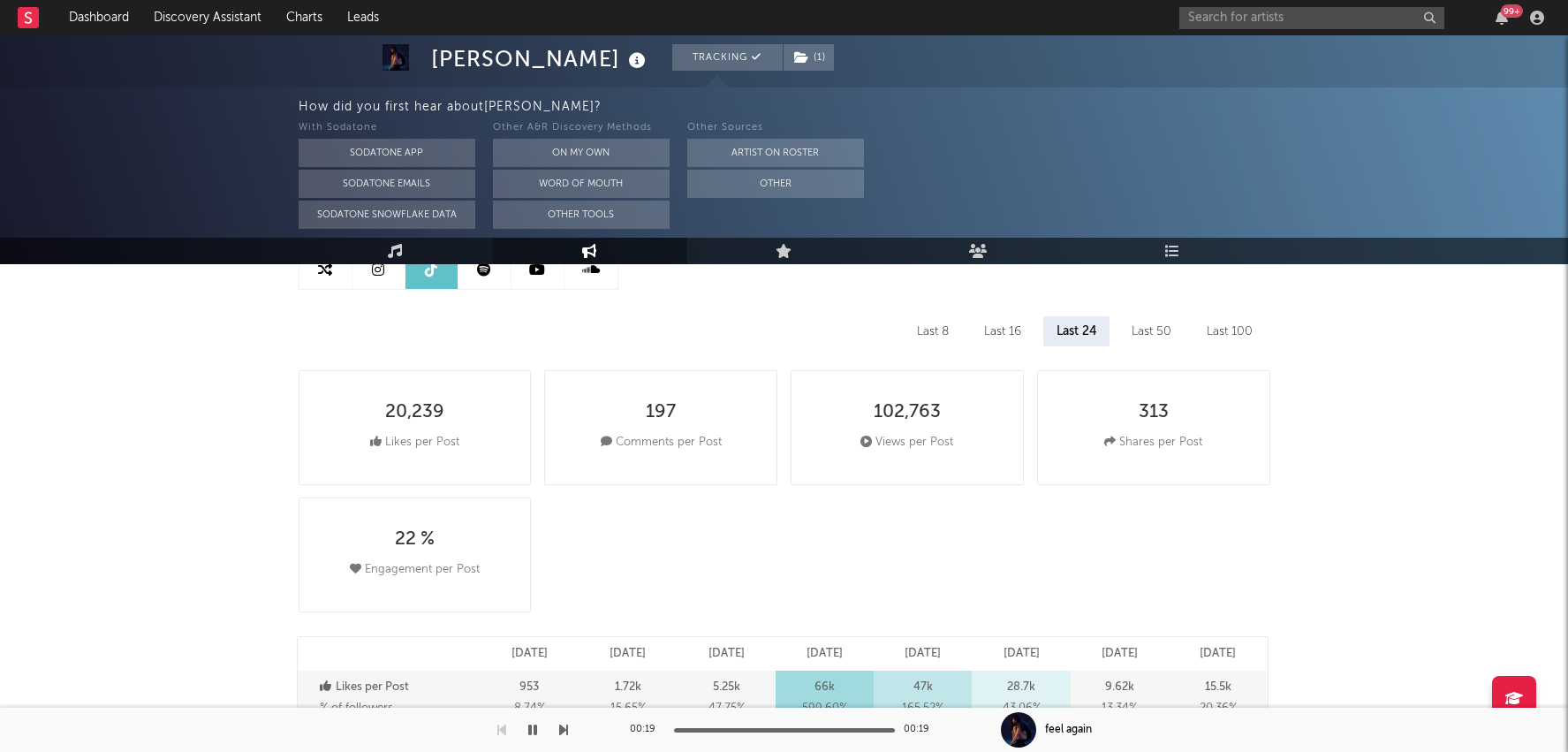
scroll to position [199, 0]
select select "6m"
click at [1010, 324] on div "Last 16" at bounding box center [1003, 328] width 63 height 30
click at [1175, 341] on div "Last 50" at bounding box center [1151, 328] width 66 height 30
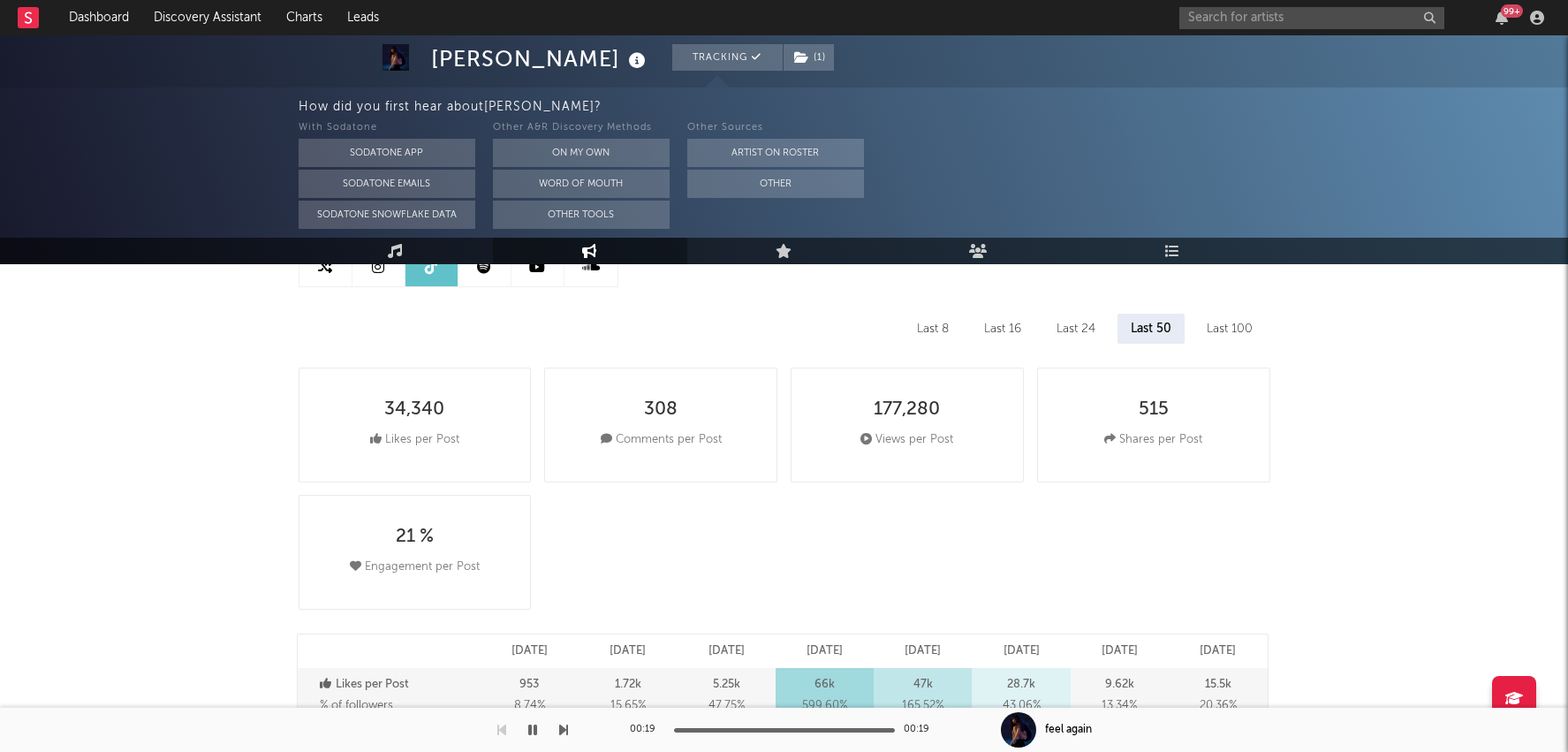
click at [929, 326] on div "Last 8" at bounding box center [932, 328] width 58 height 30
click at [1098, 326] on div "Last 24" at bounding box center [1076, 328] width 65 height 30
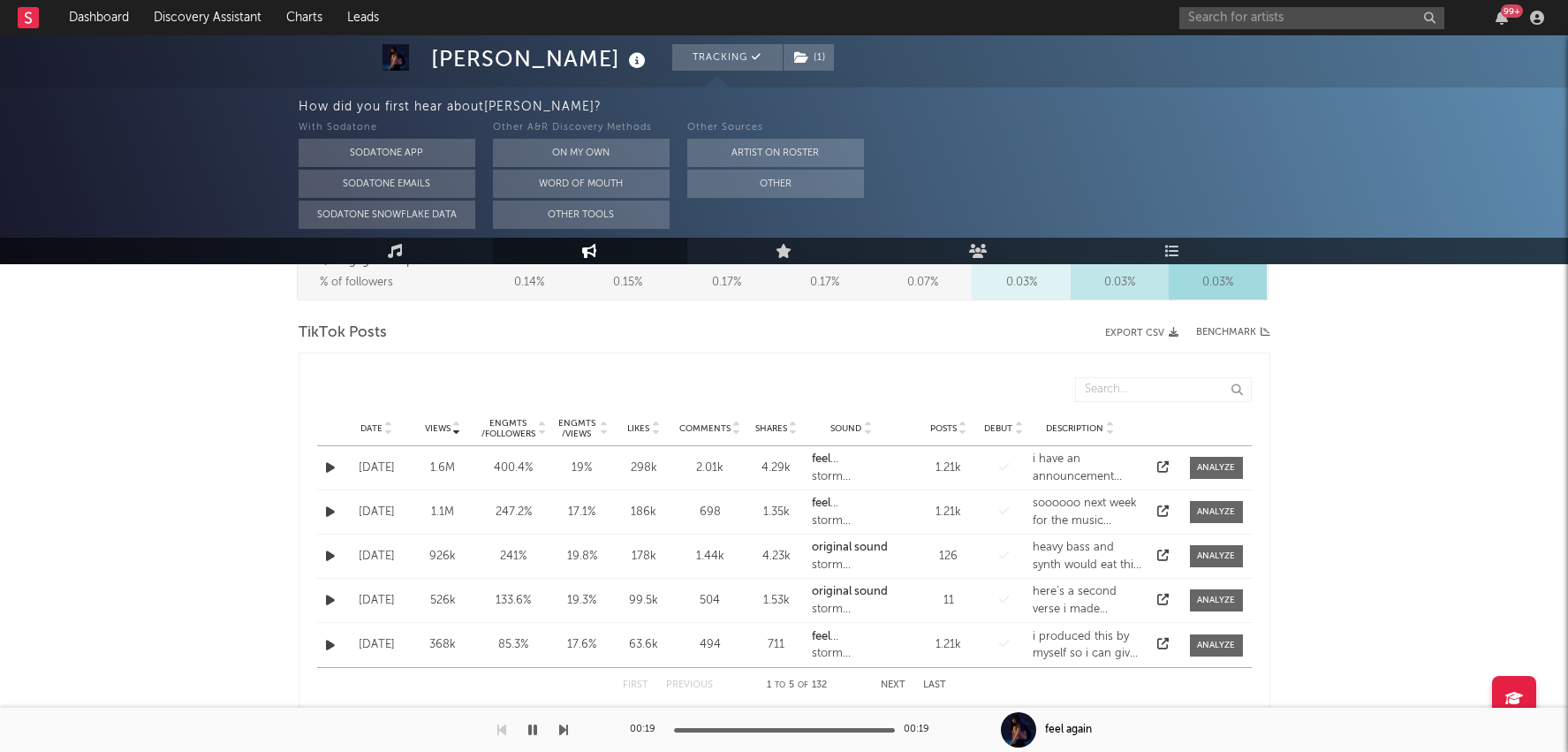
scroll to position [788, 0]
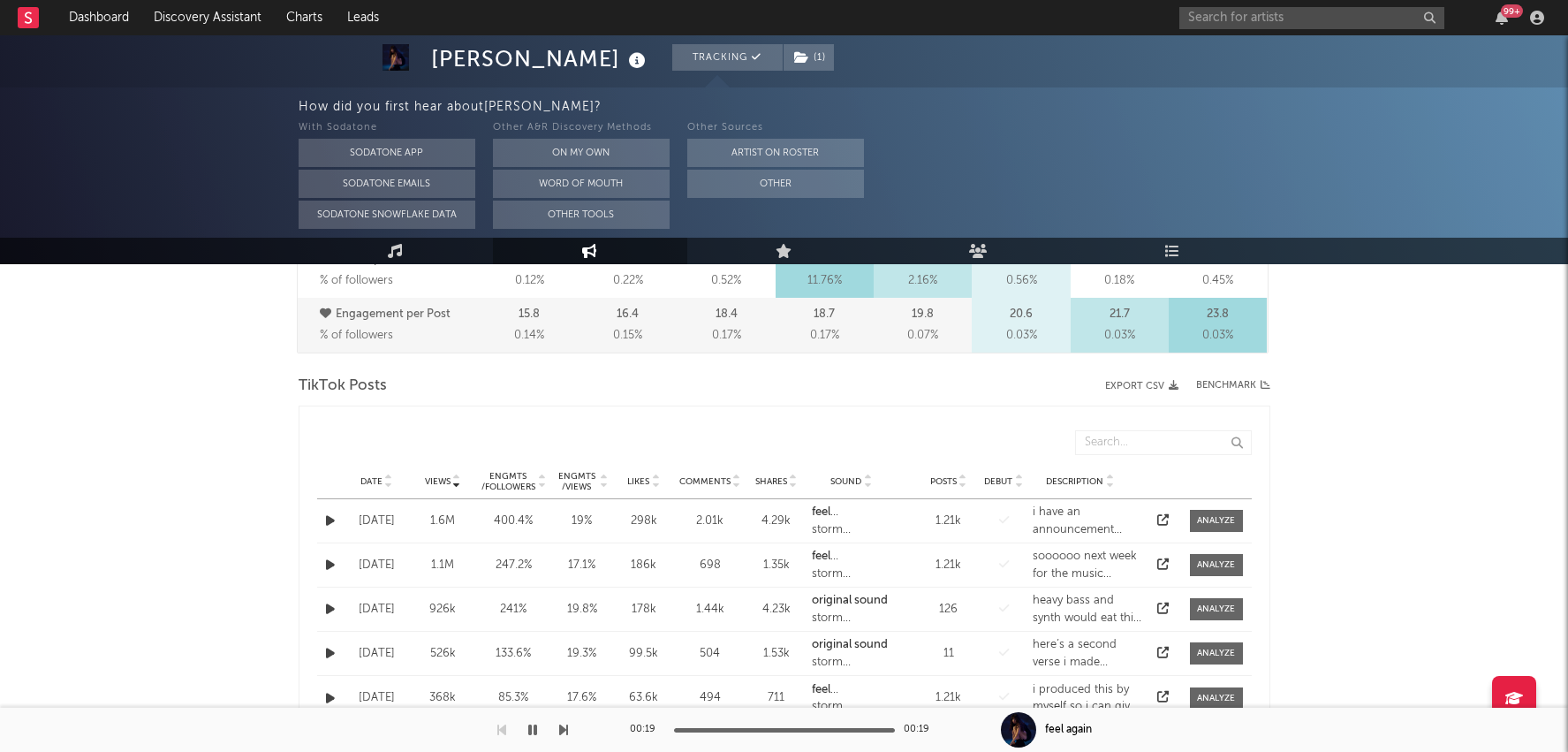
click at [375, 476] on span "Date" at bounding box center [371, 481] width 22 height 11
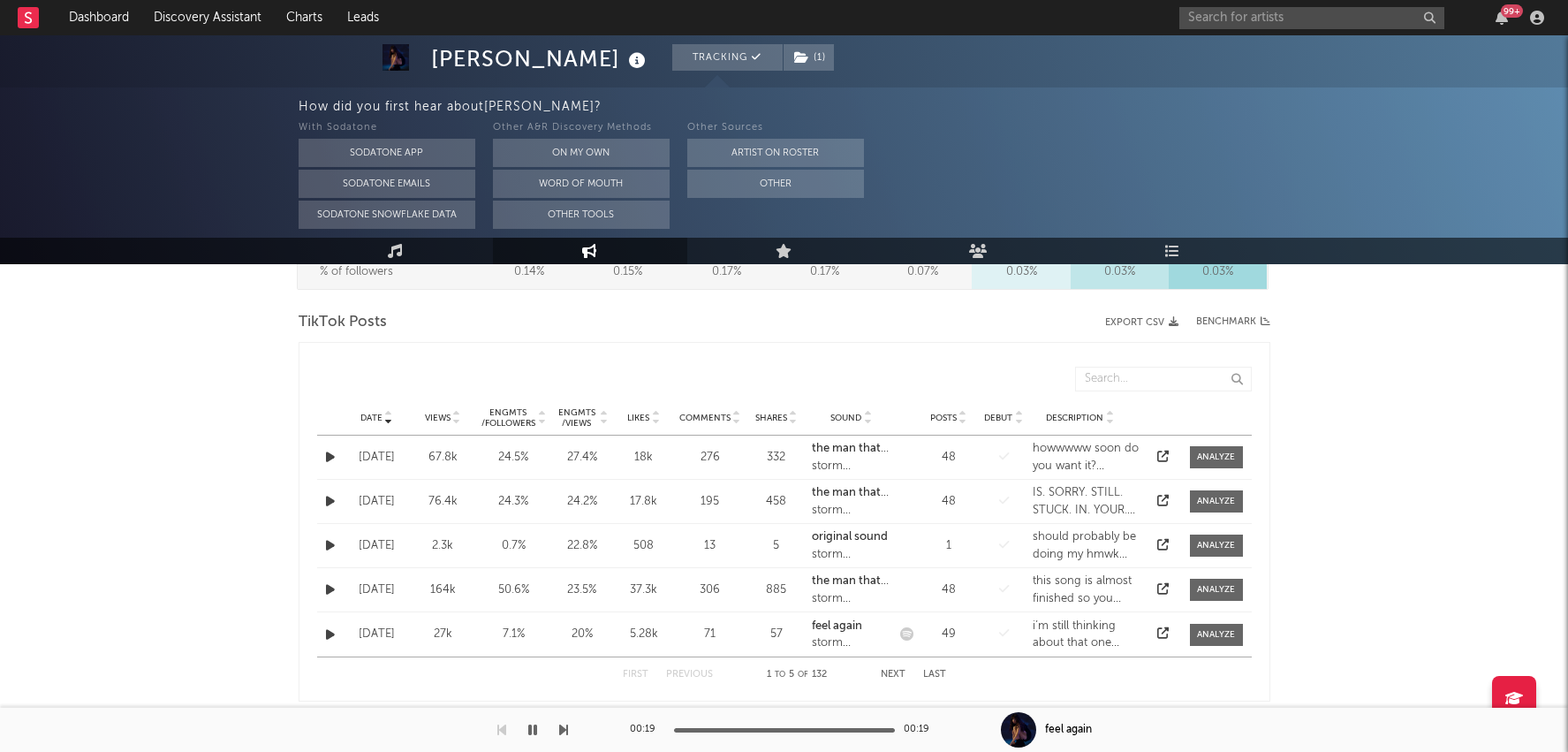
scroll to position [854, 0]
click at [887, 667] on button "Next" at bounding box center [893, 672] width 25 height 10
click at [693, 662] on div "First Previous 6 to 10 of 132 Next Last" at bounding box center [784, 672] width 323 height 35
click at [694, 667] on button "Previous" at bounding box center [689, 672] width 47 height 10
click at [325, 459] on button "button" at bounding box center [330, 455] width 18 height 20
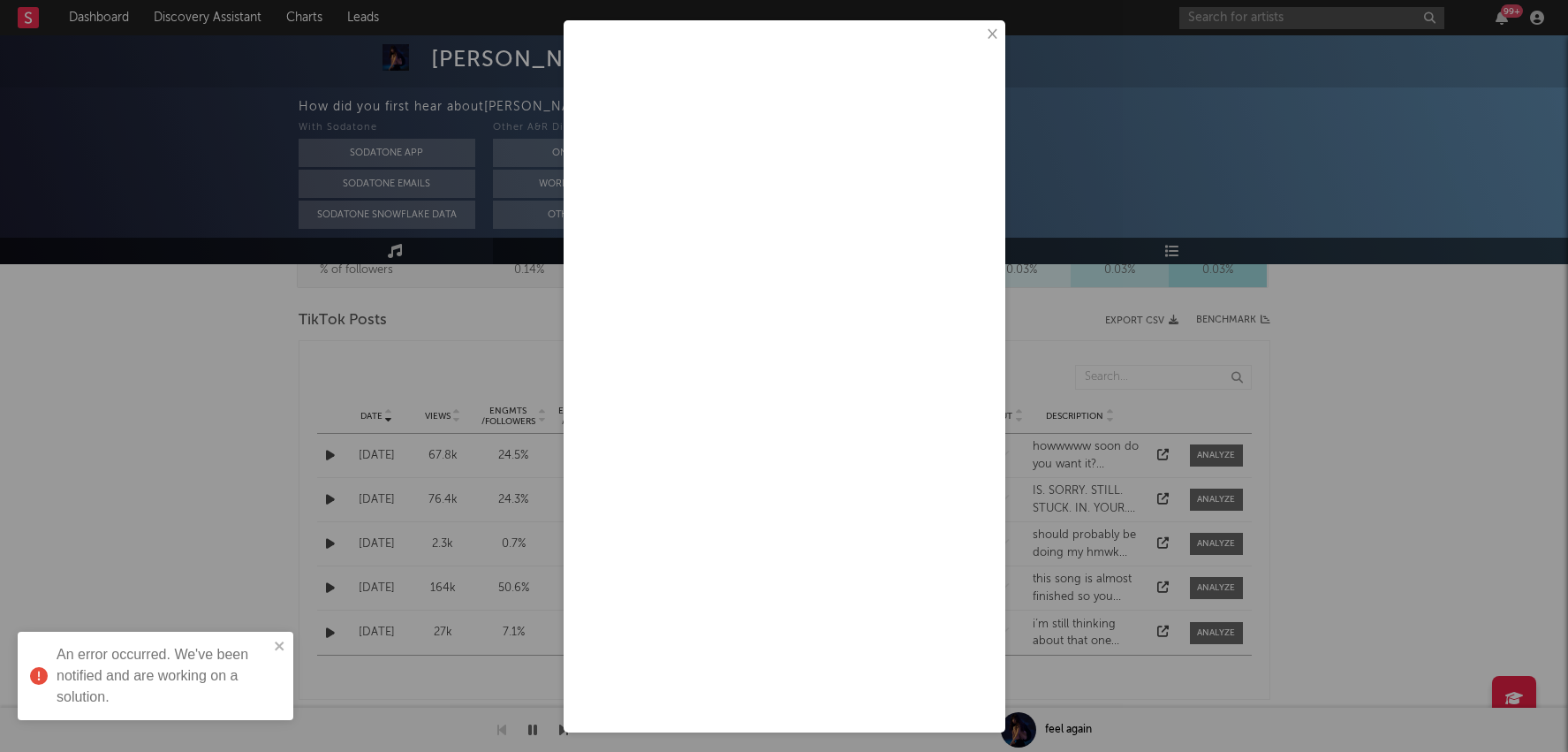
click at [993, 32] on button "×" at bounding box center [992, 35] width 20 height 20
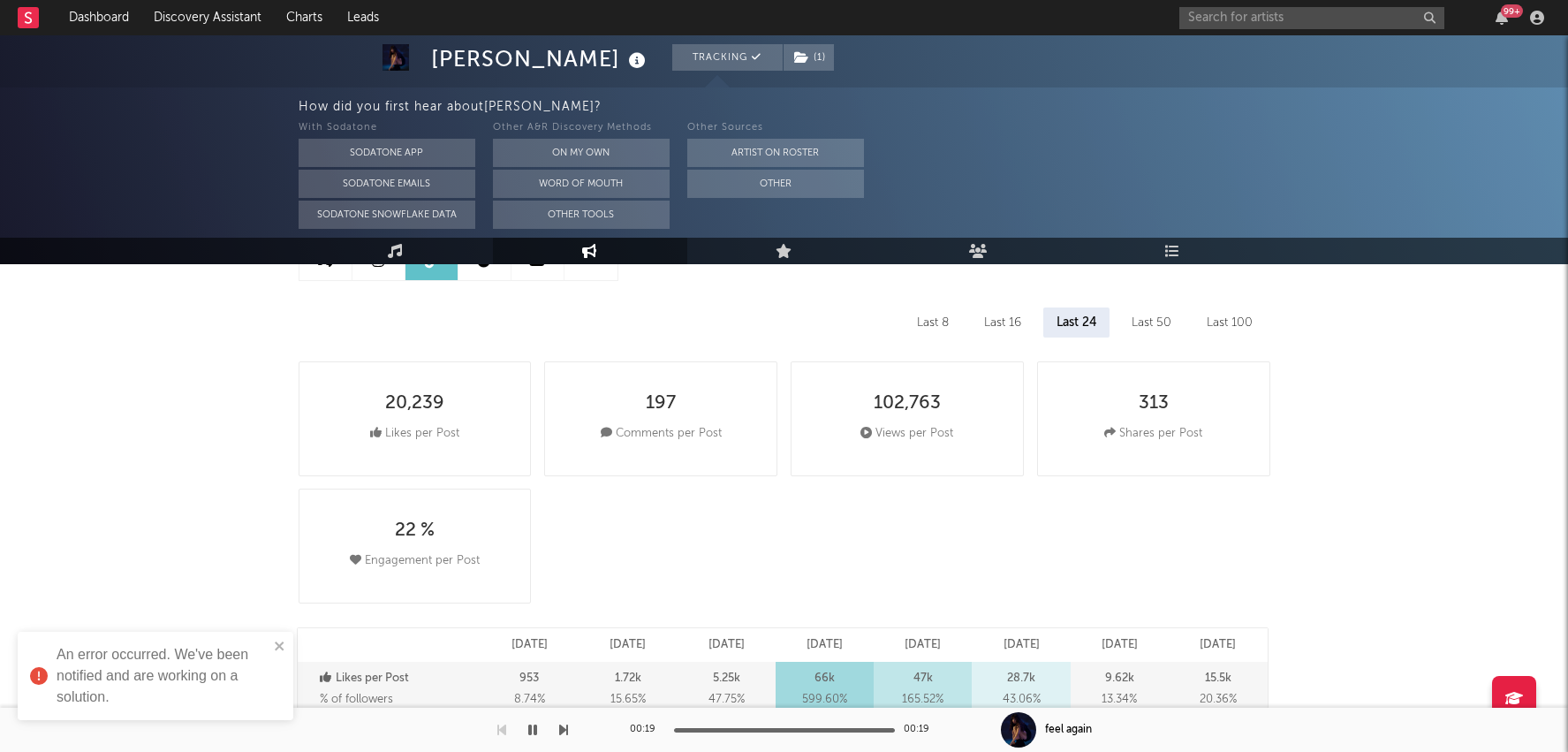
scroll to position [112, 0]
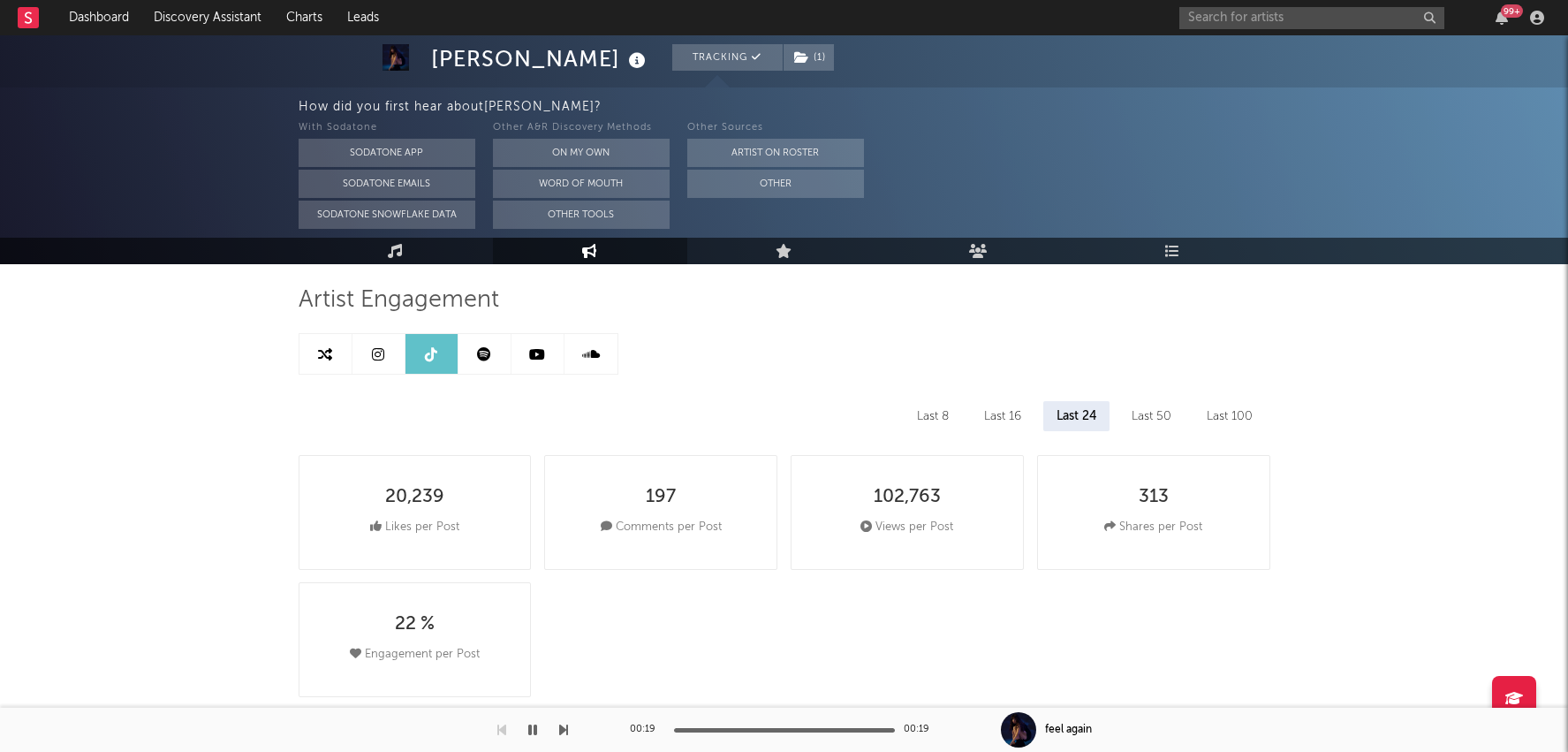
click at [1003, 408] on div "Last 16" at bounding box center [1003, 416] width 63 height 30
click at [936, 412] on div "Last 8" at bounding box center [931, 416] width 58 height 30
click at [1231, 408] on div "Last 100" at bounding box center [1230, 416] width 72 height 30
click at [1147, 413] on div "Last 50" at bounding box center [1150, 416] width 66 height 30
click at [1083, 409] on div "Last 24" at bounding box center [1076, 416] width 65 height 30
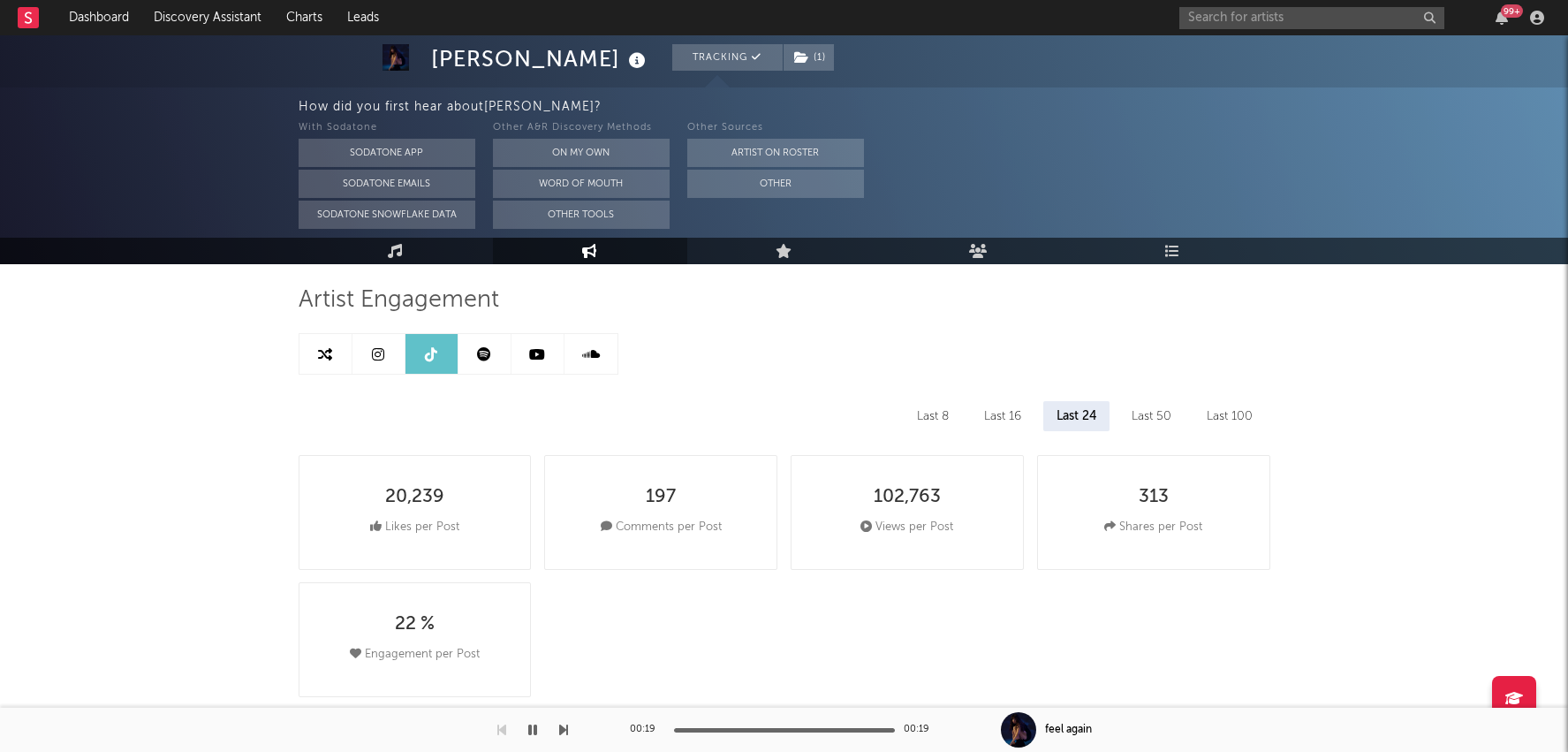
click at [1150, 414] on div "Last 50" at bounding box center [1151, 416] width 66 height 30
click at [1216, 11] on input "text" at bounding box center [1312, 18] width 265 height 22
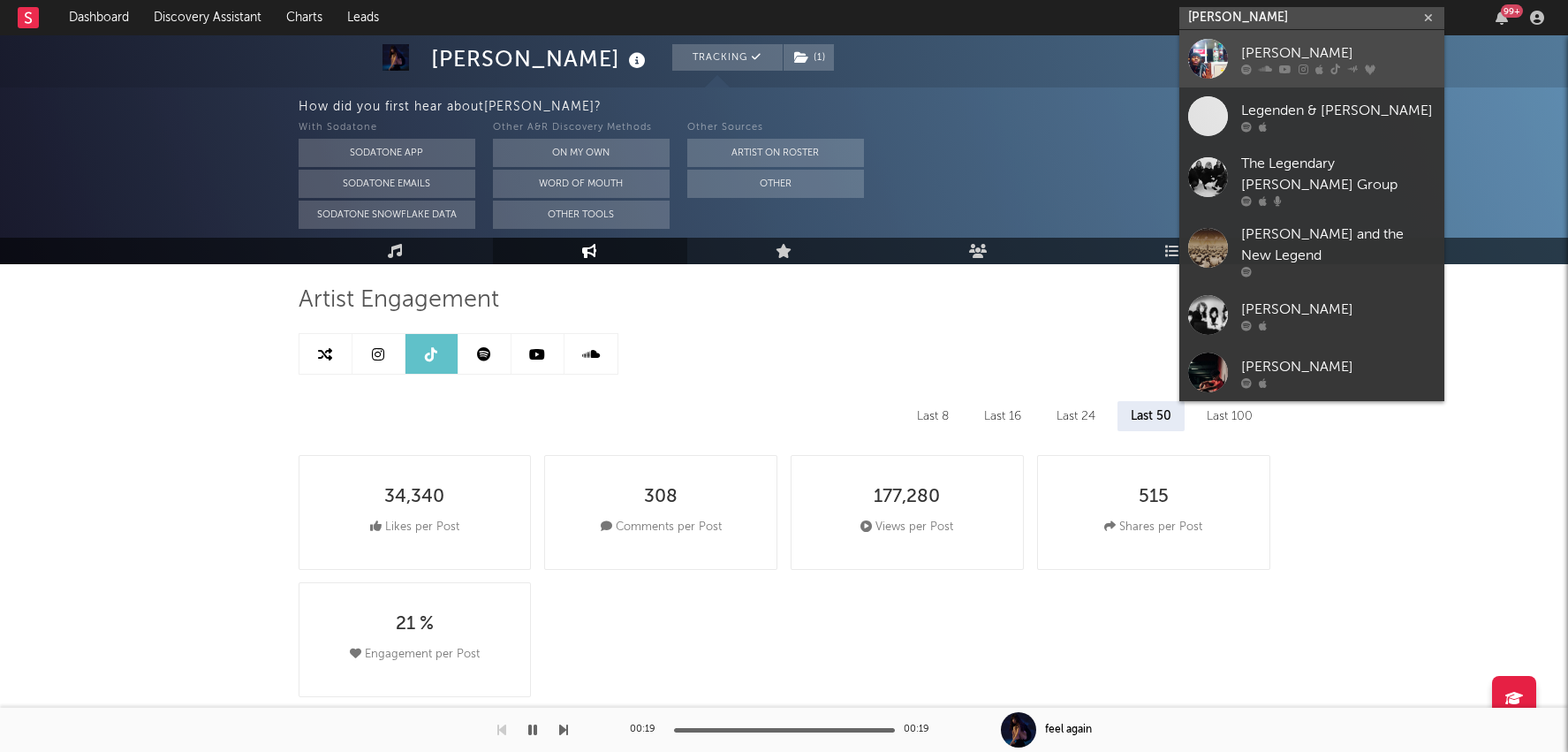
type input "[PERSON_NAME]"
click at [1251, 60] on div "[PERSON_NAME]" at bounding box center [1338, 53] width 194 height 21
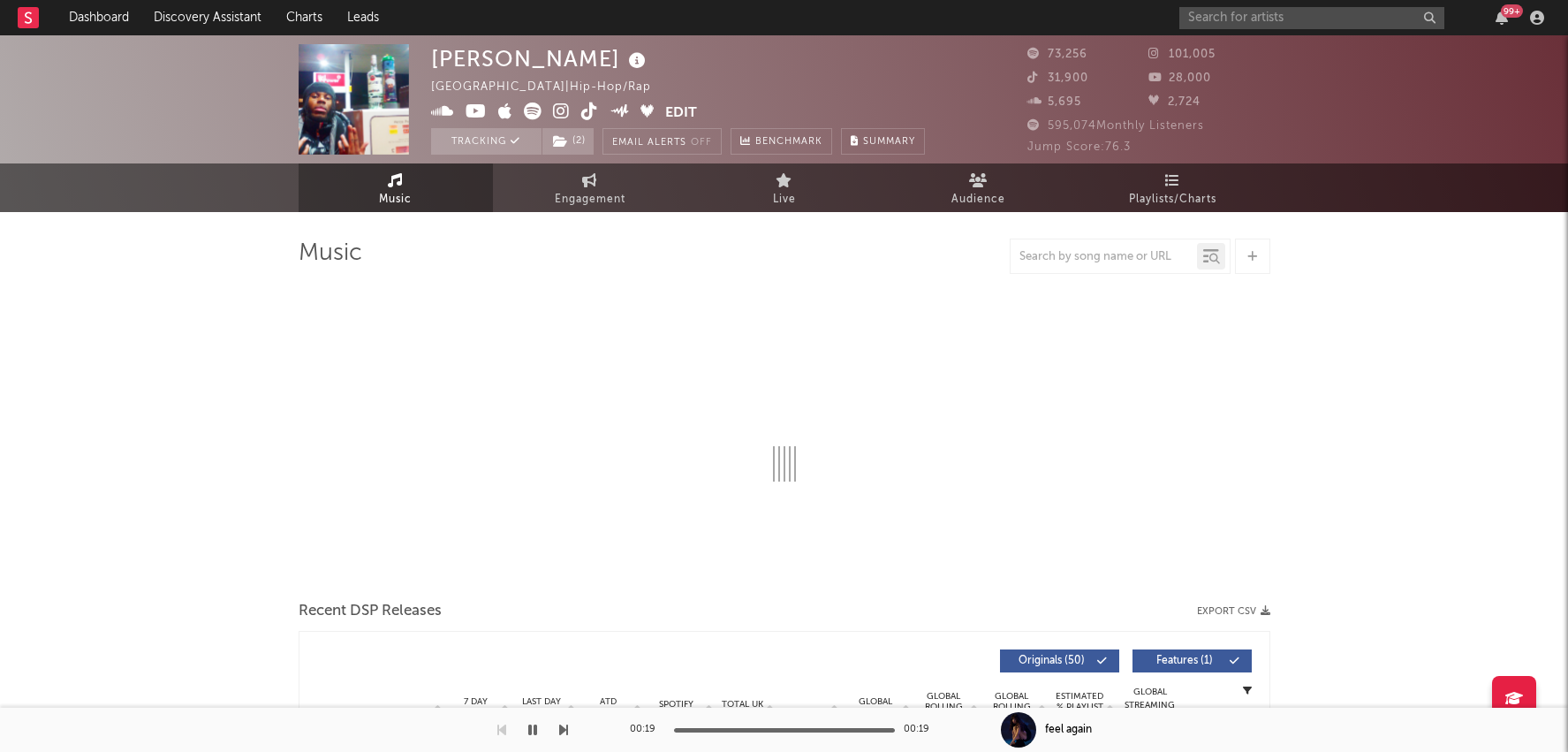
select select "6m"
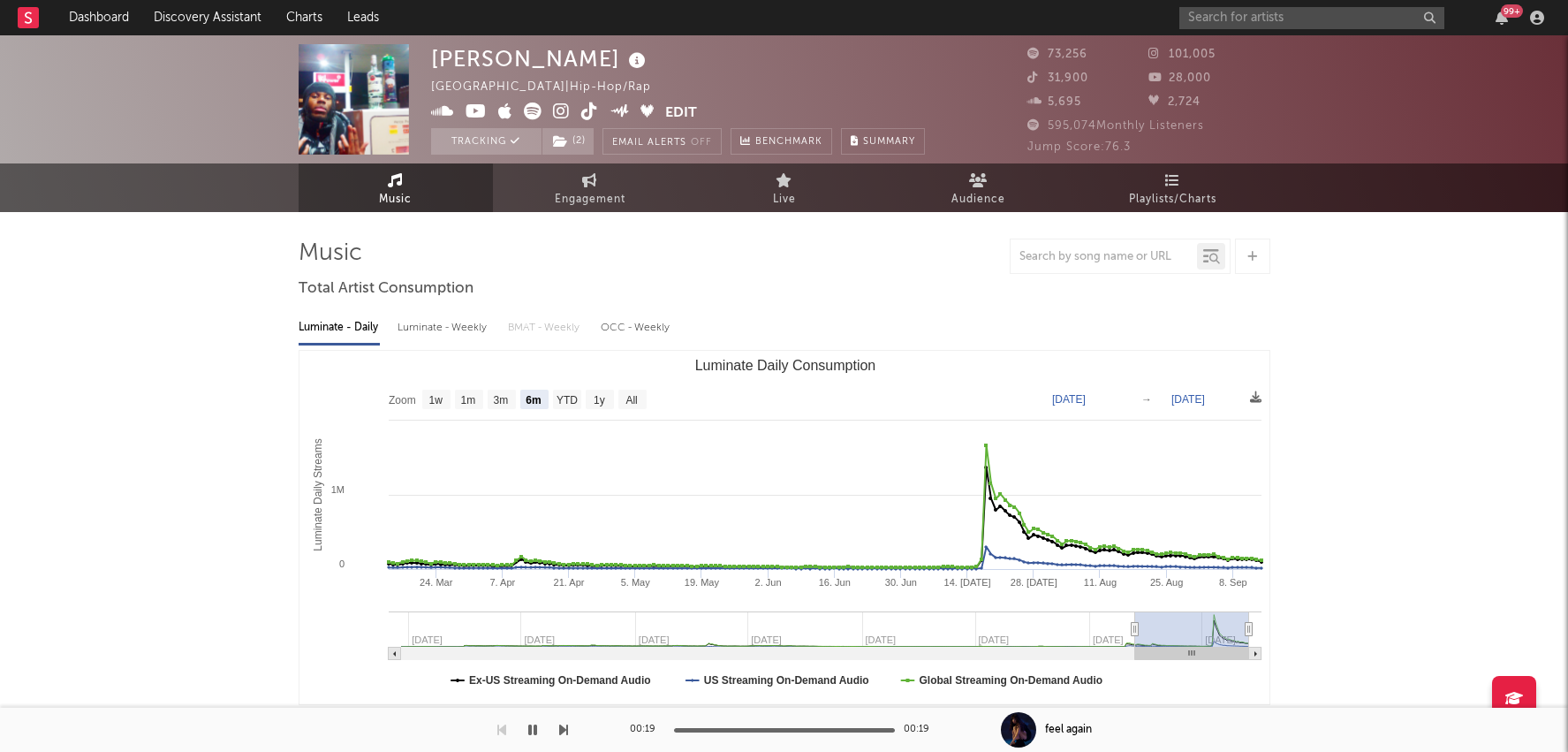
select select "6m"
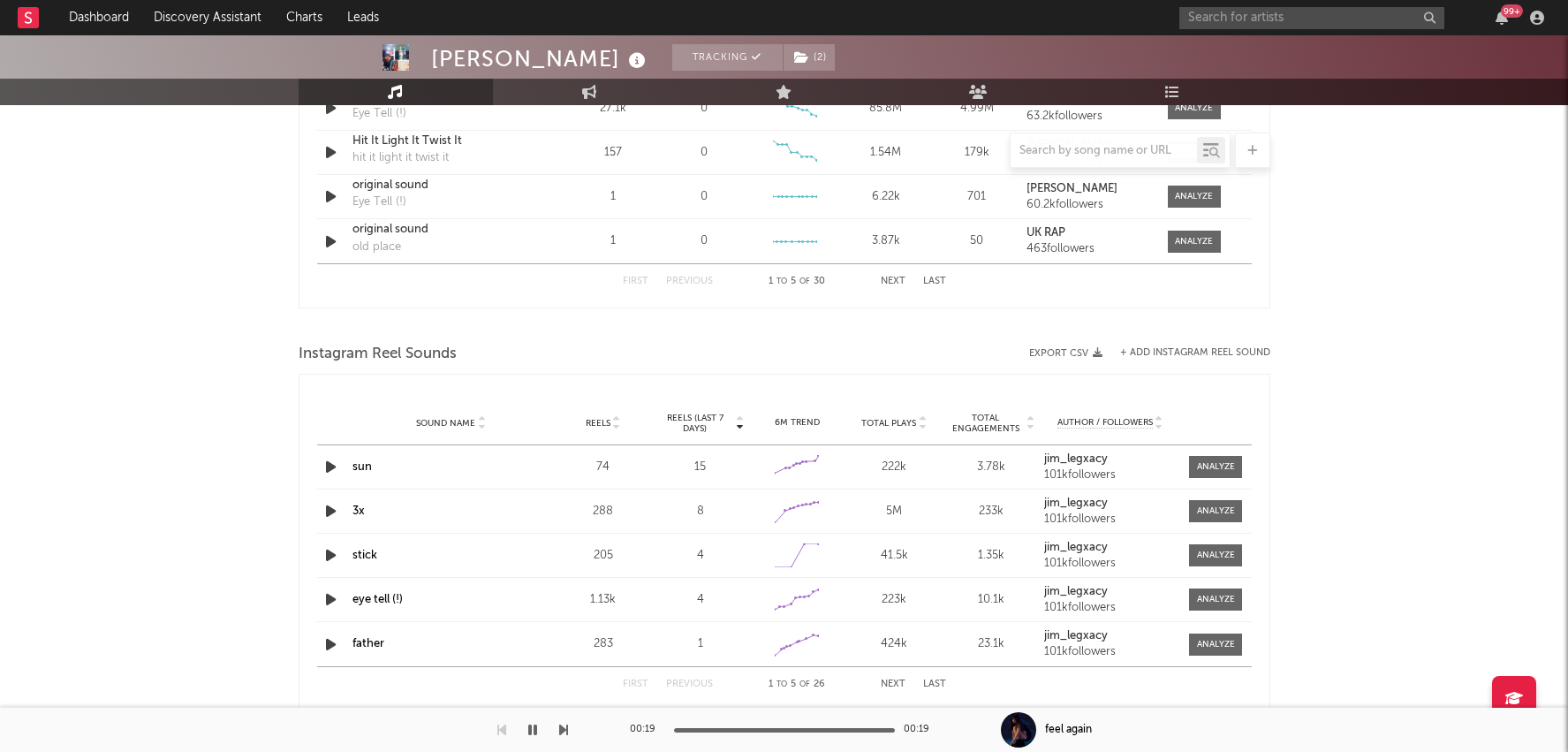
scroll to position [1476, 0]
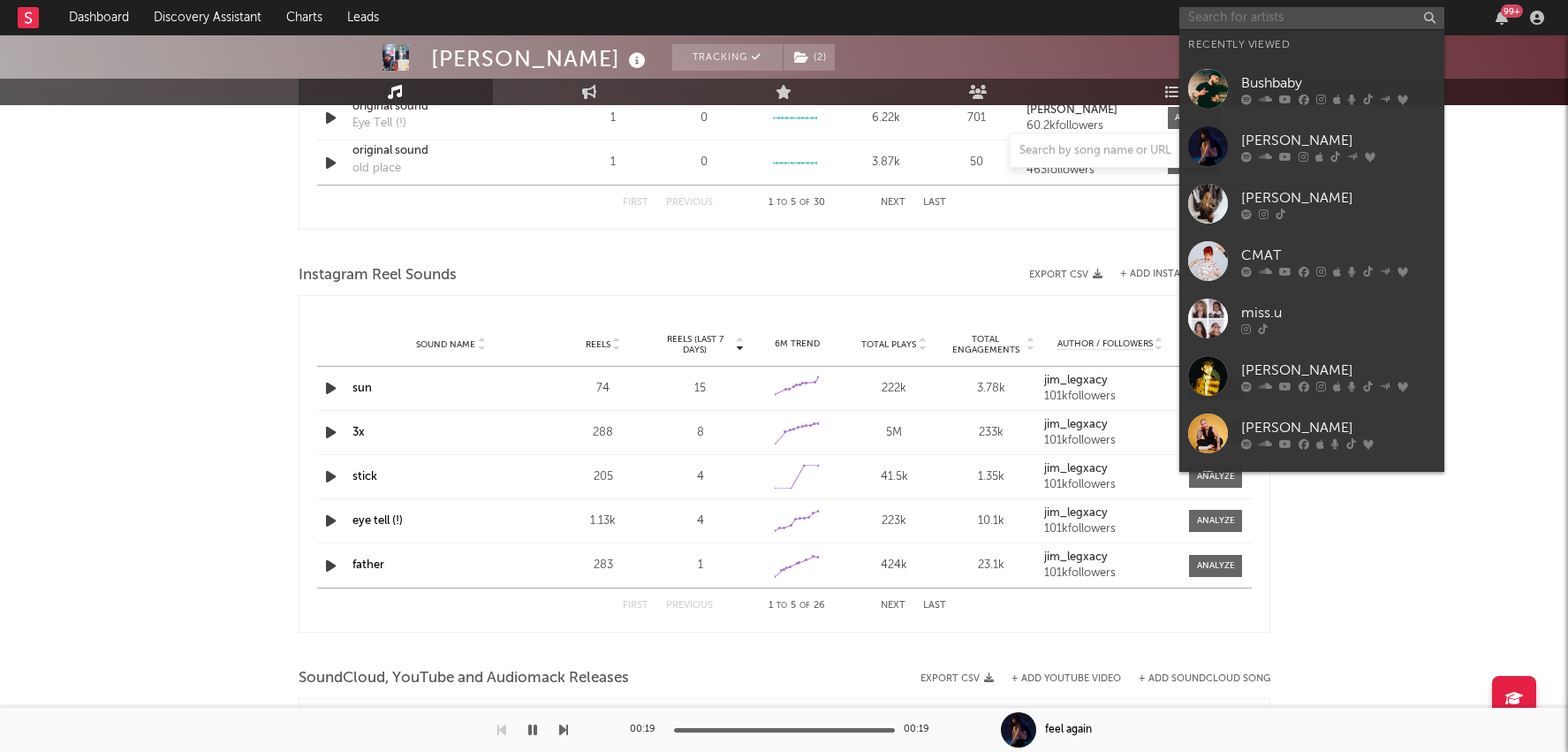
click at [1286, 19] on input "text" at bounding box center [1312, 18] width 265 height 22
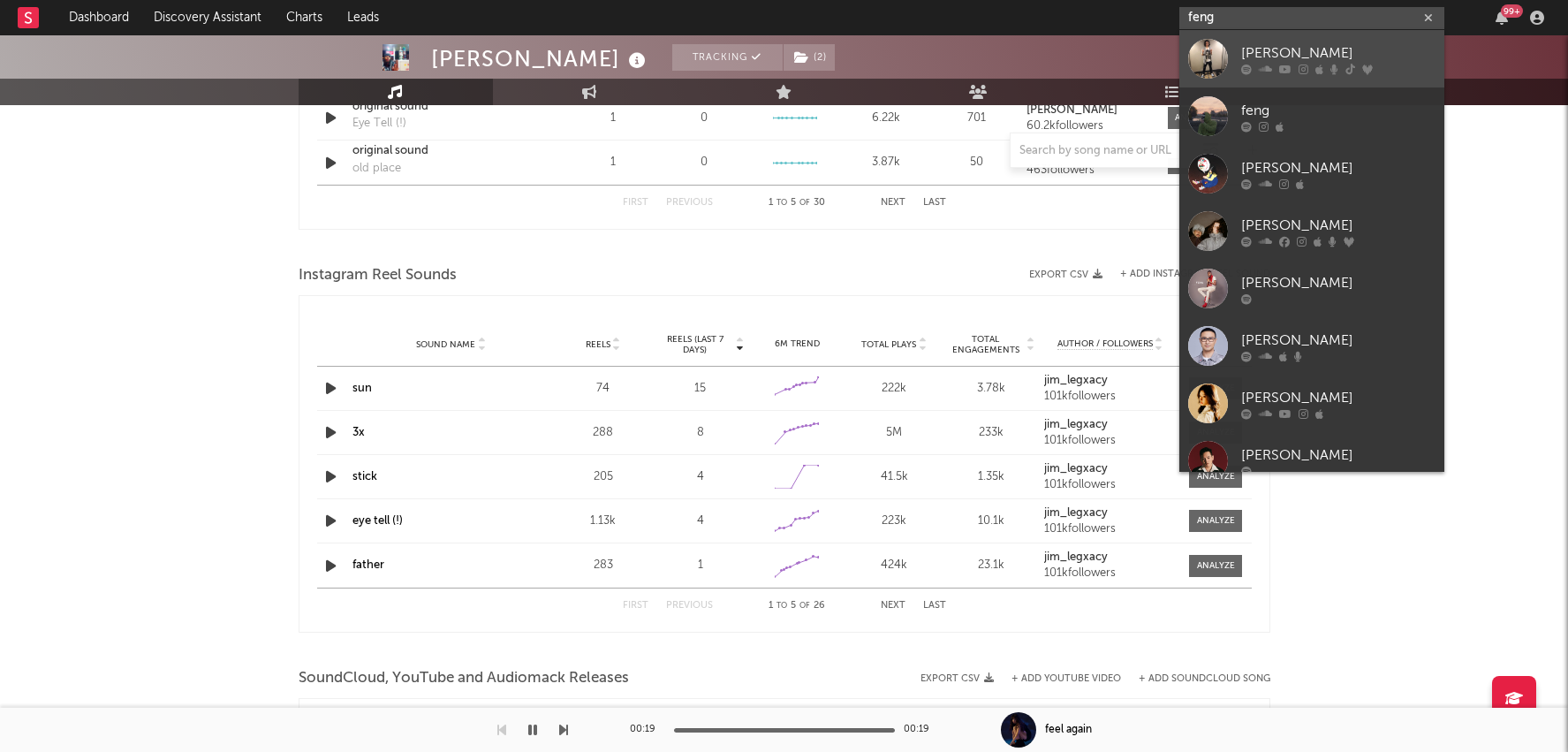
type input "feng"
click at [1277, 81] on link "[PERSON_NAME]" at bounding box center [1312, 59] width 265 height 58
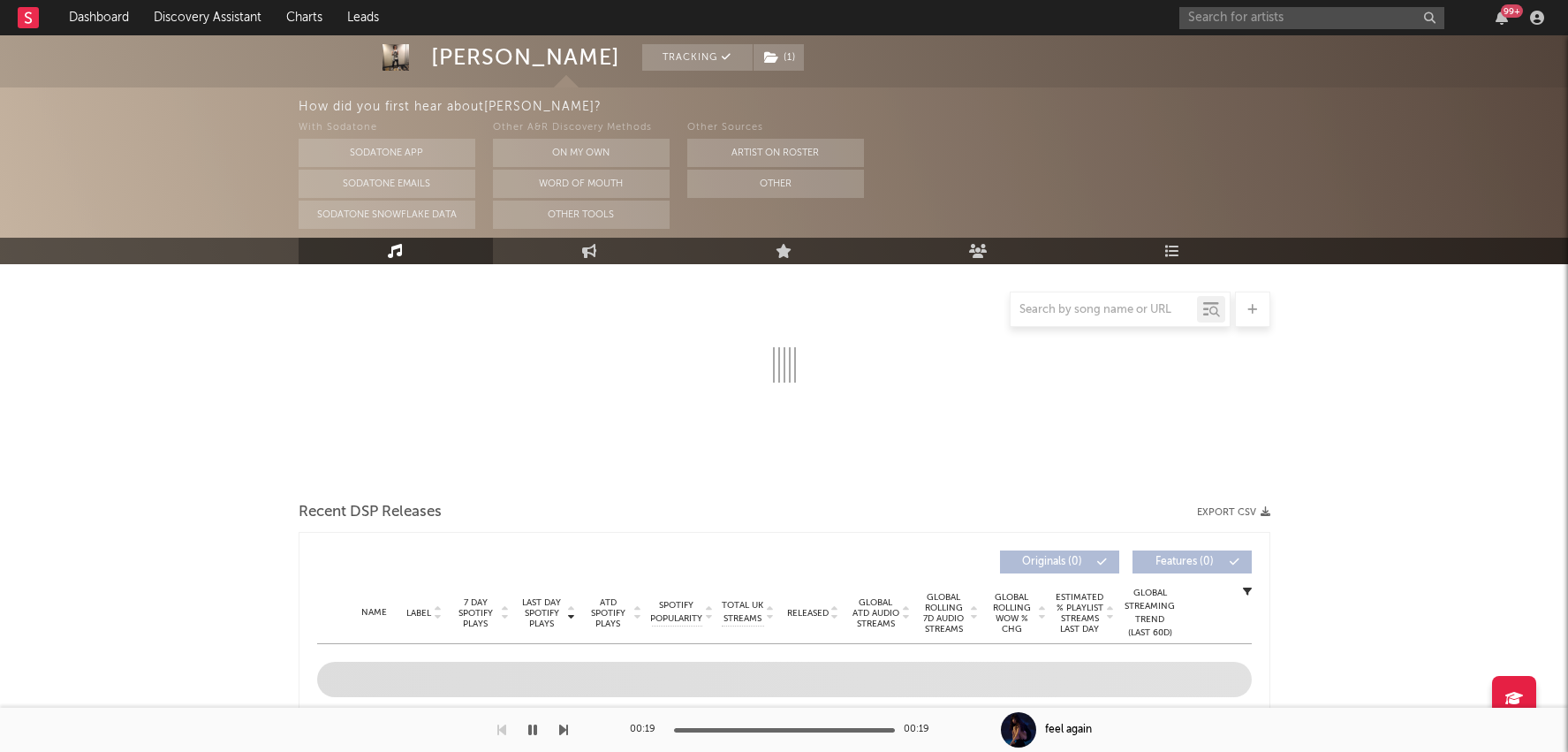
scroll to position [124, 0]
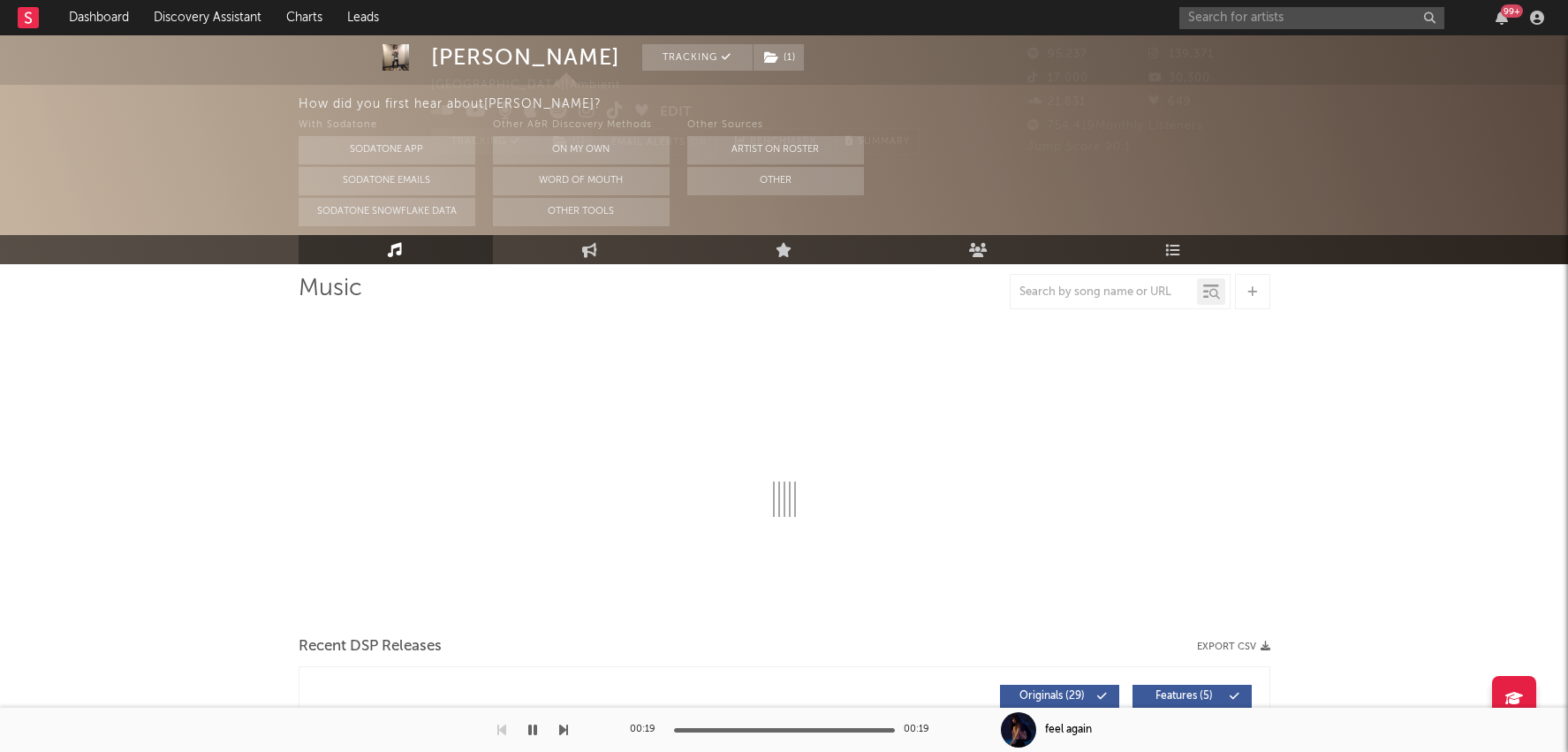
select select "6m"
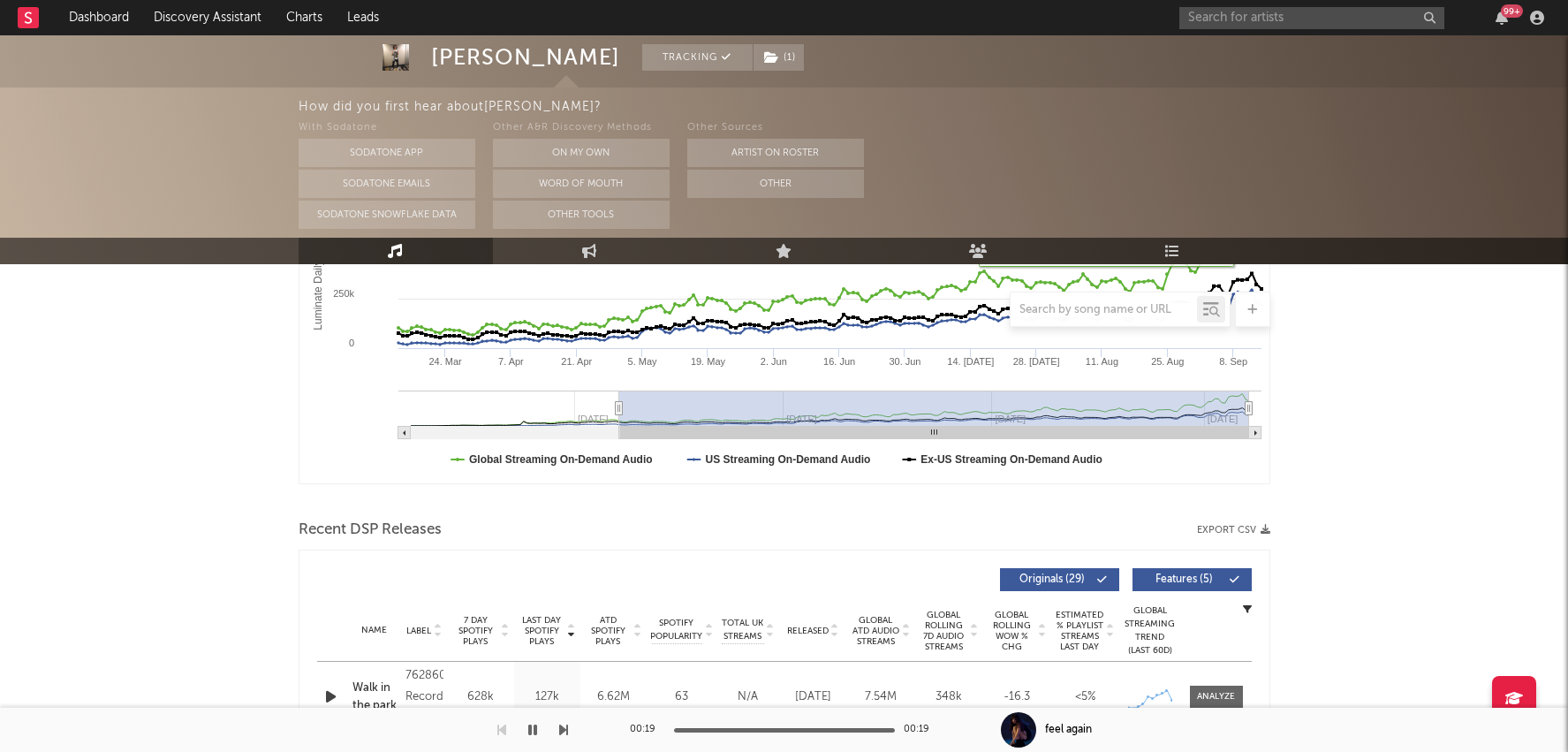
scroll to position [482, 0]
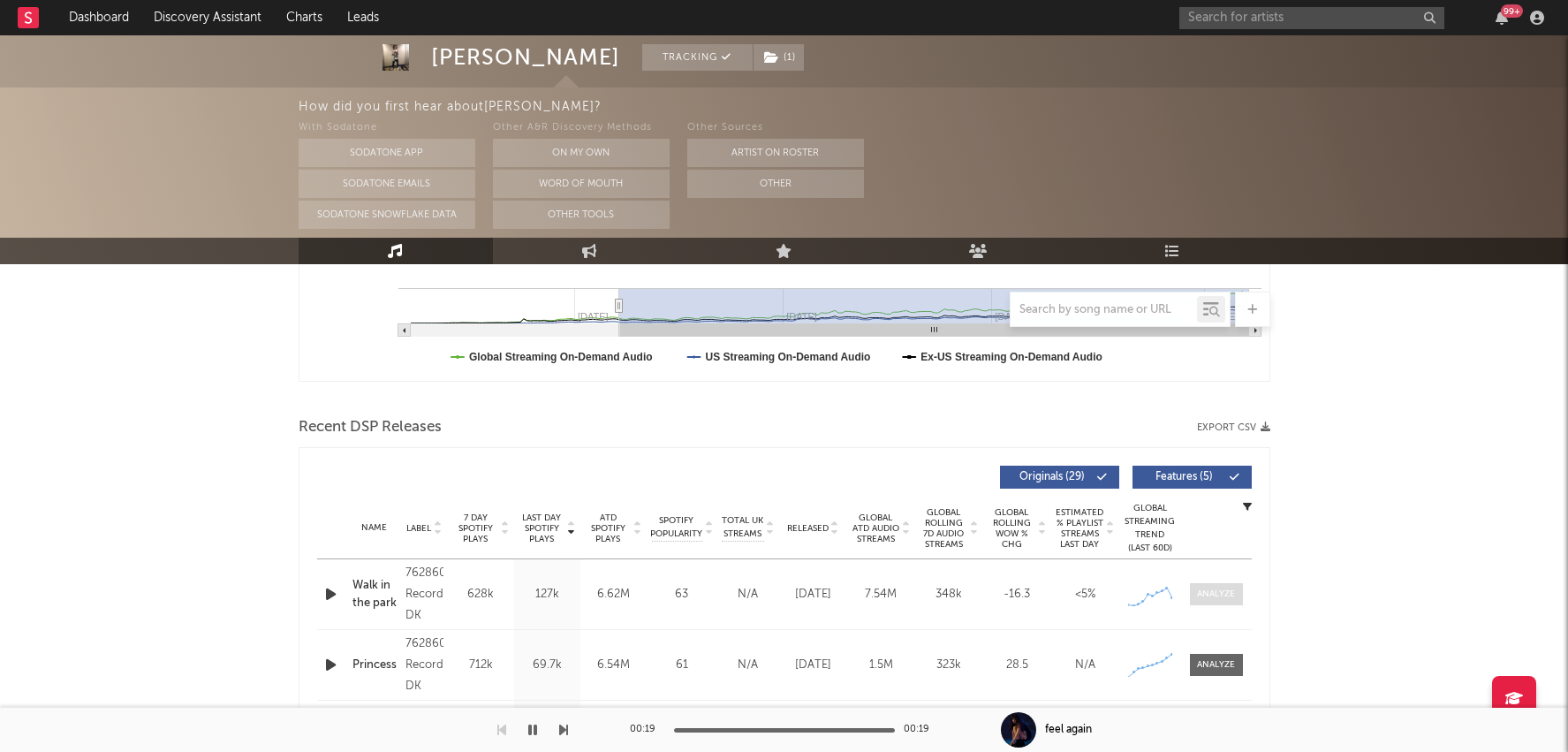
click at [1223, 596] on div at bounding box center [1216, 594] width 38 height 13
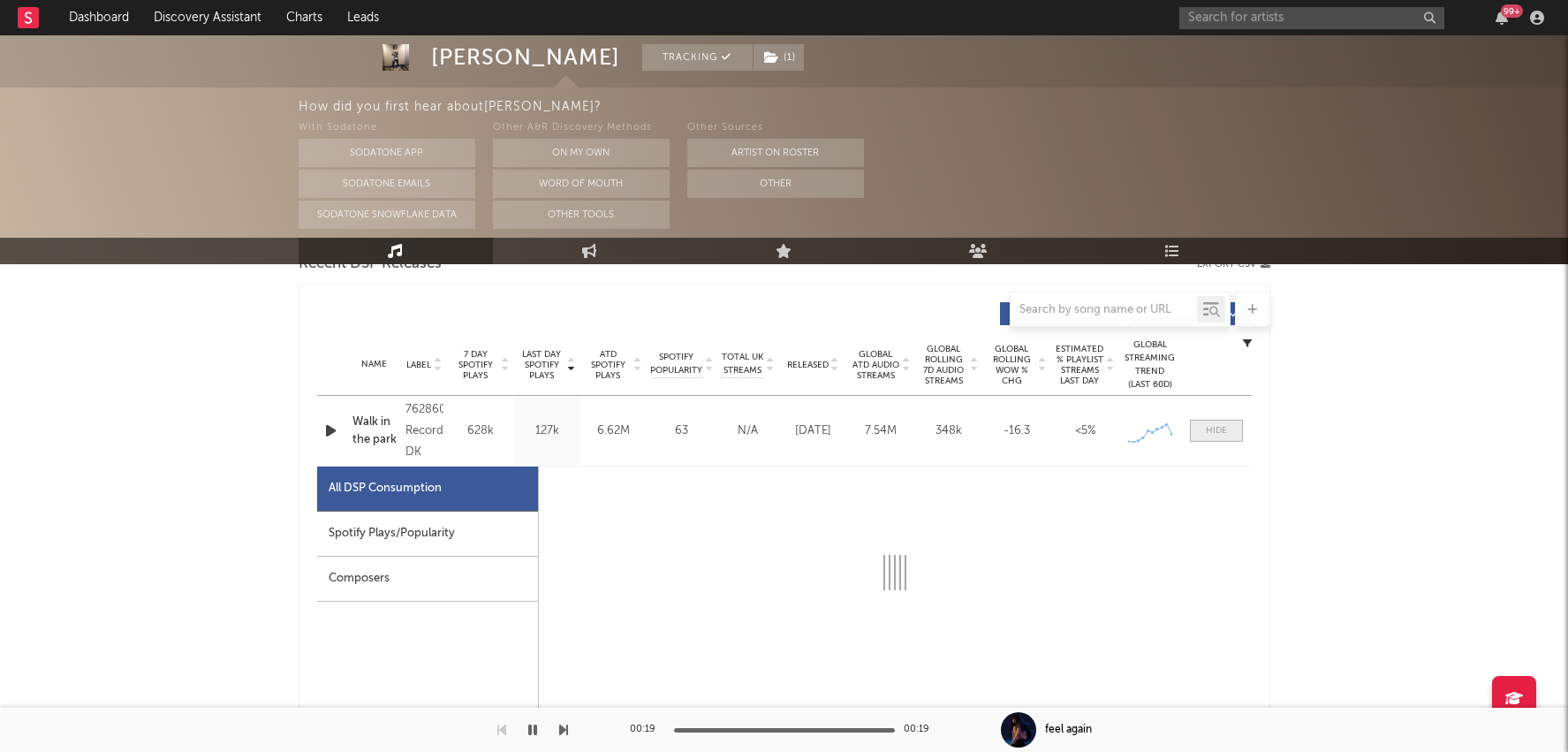
scroll to position [723, 0]
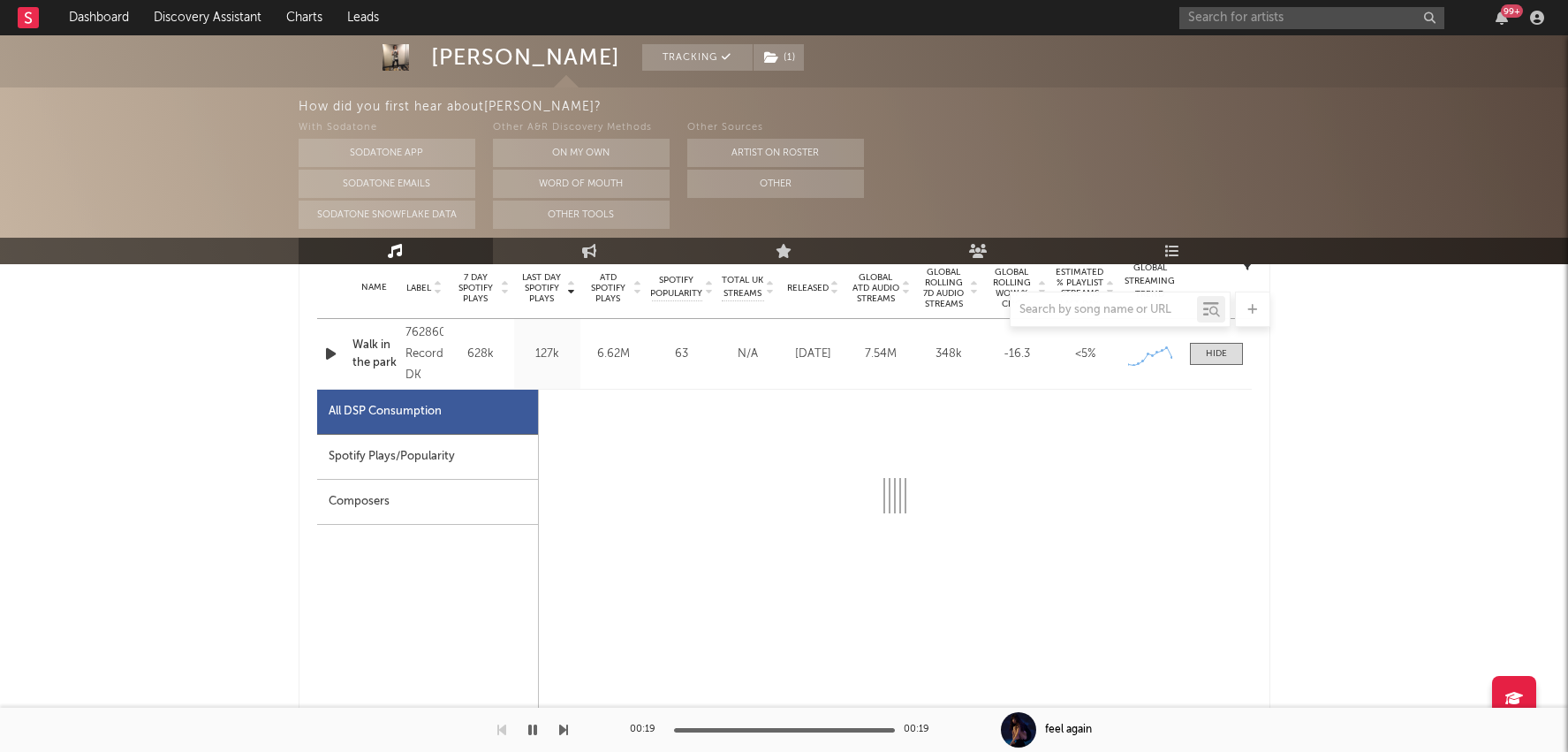
select select "6m"
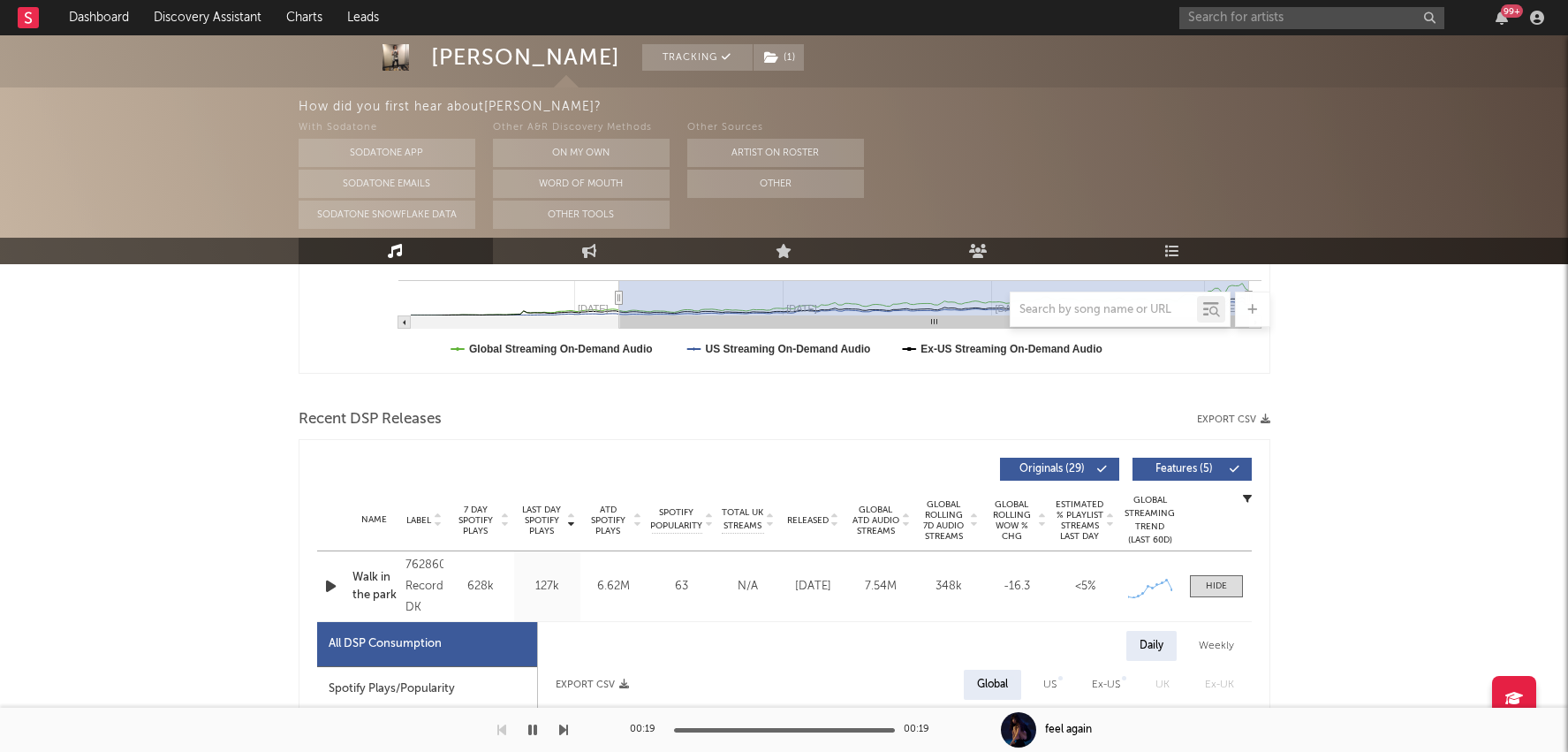
scroll to position [509, 0]
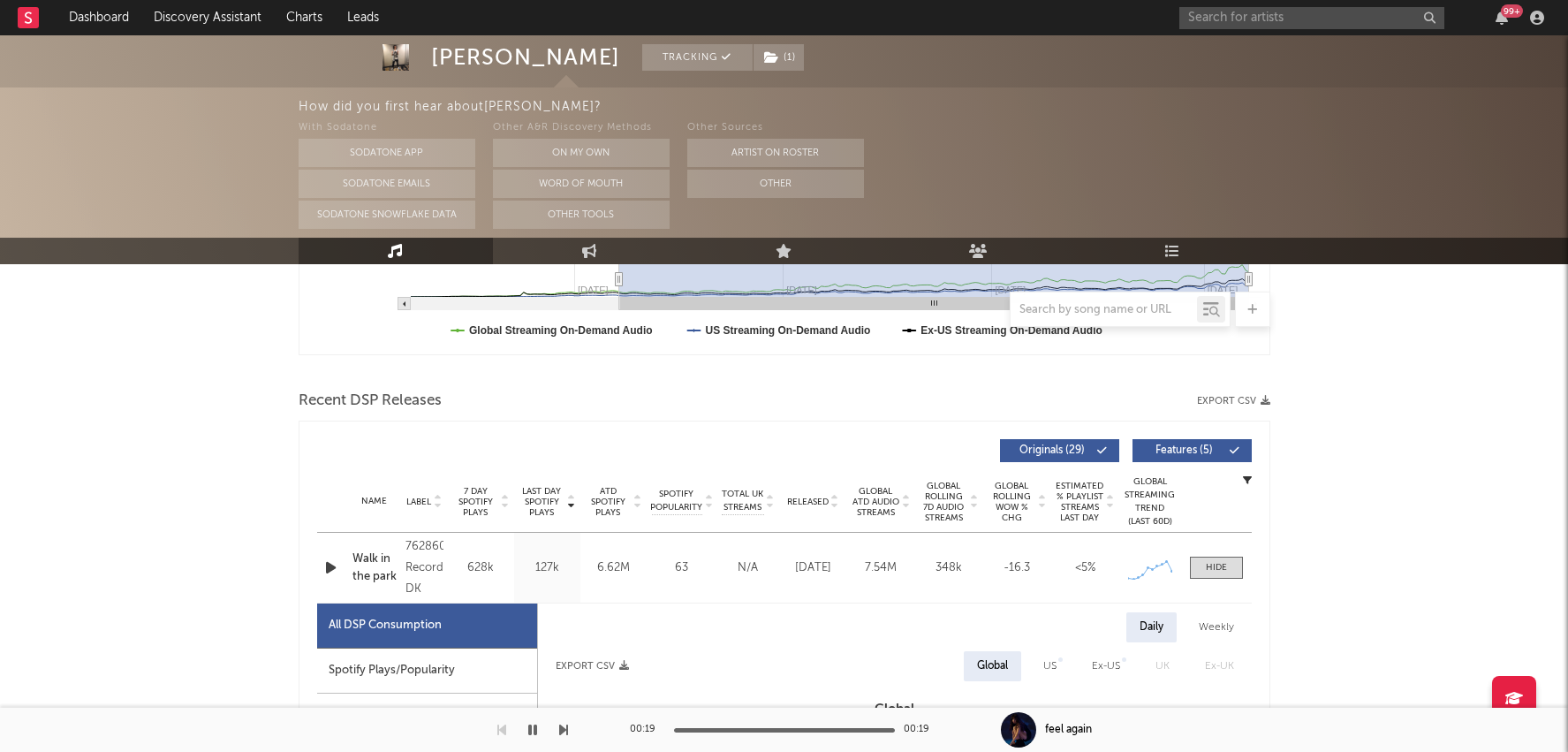
click at [809, 497] on span "Released" at bounding box center [808, 502] width 42 height 11
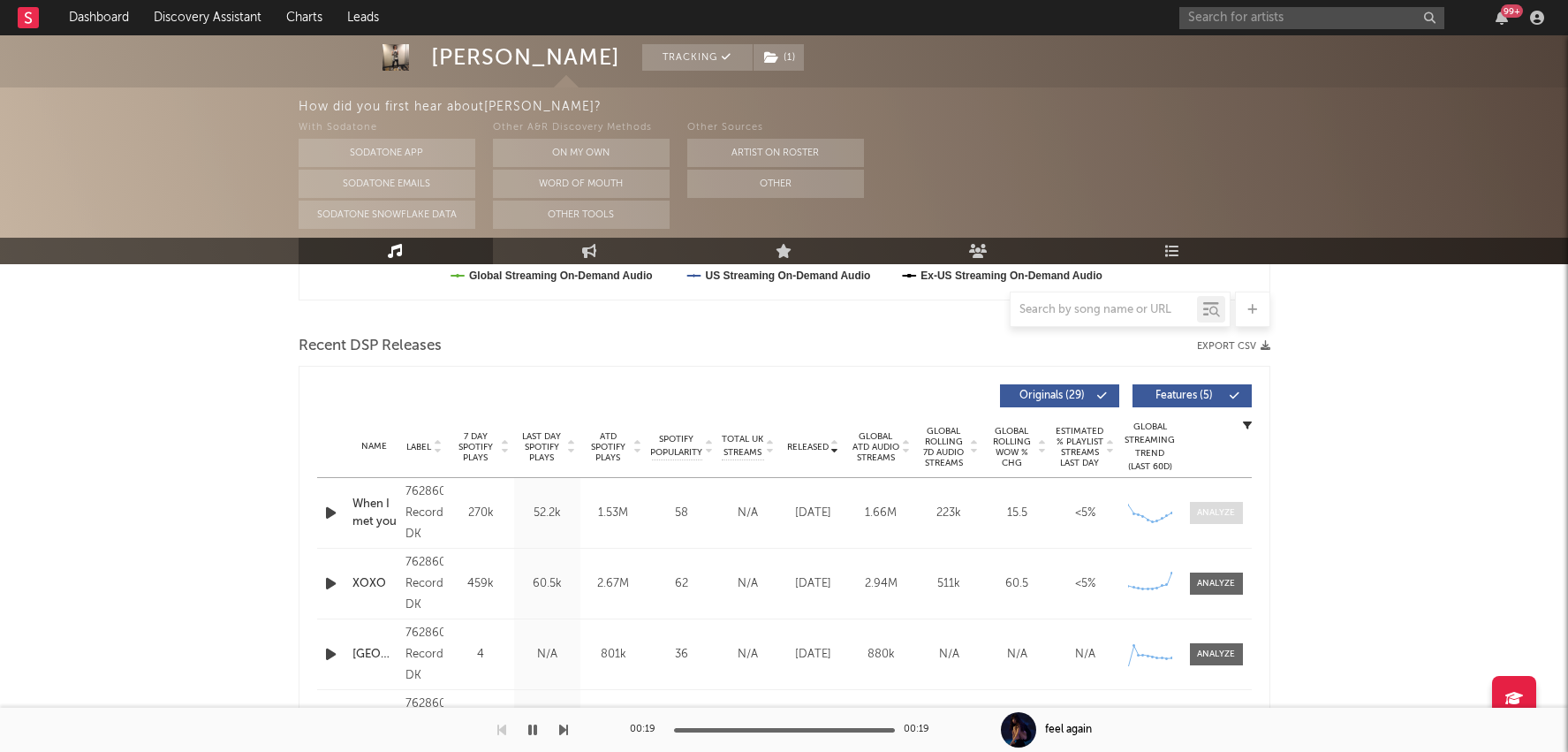
scroll to position [565, 0]
click at [1201, 509] on div at bounding box center [1216, 511] width 38 height 13
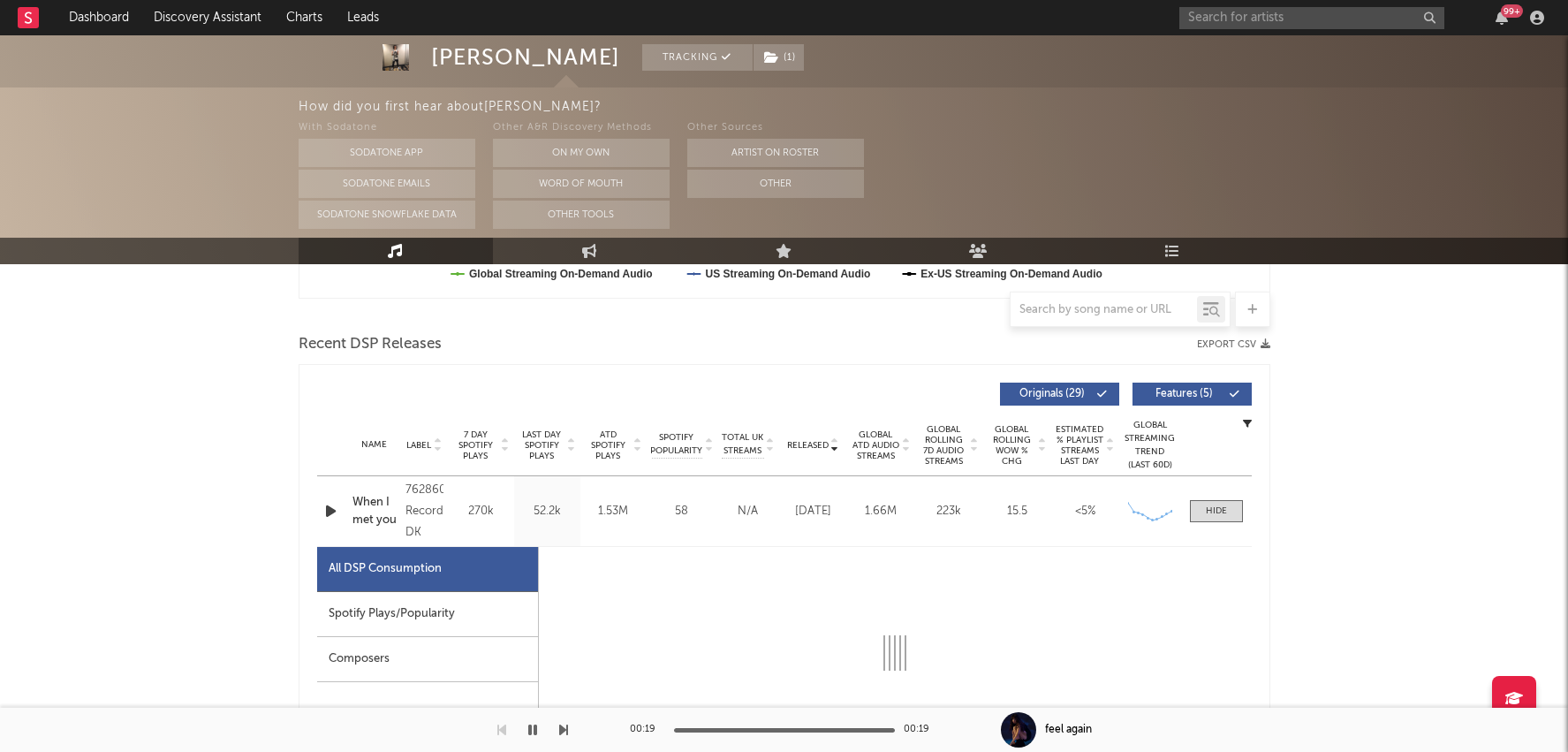
select select "1w"
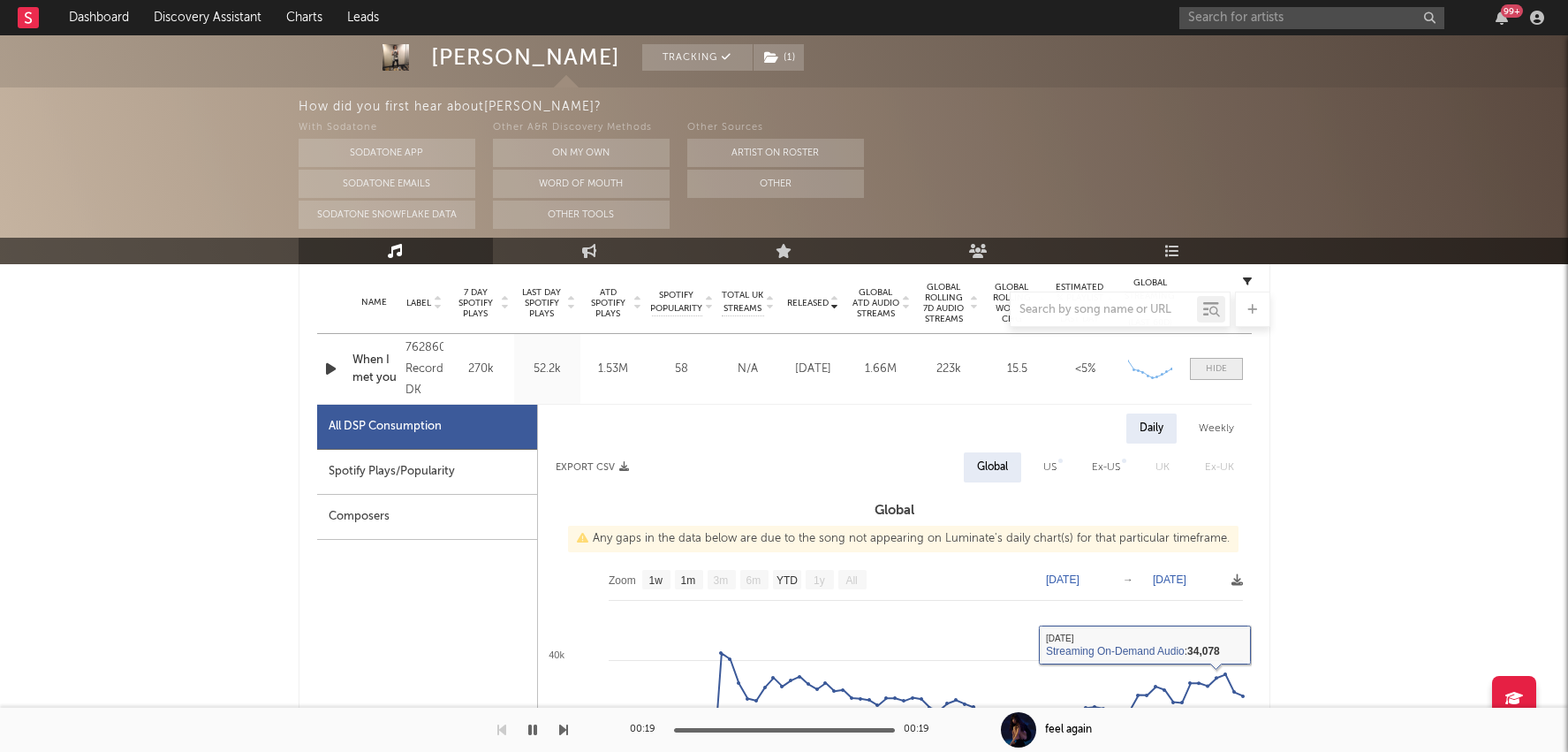
click at [1223, 358] on span at bounding box center [1217, 368] width 53 height 22
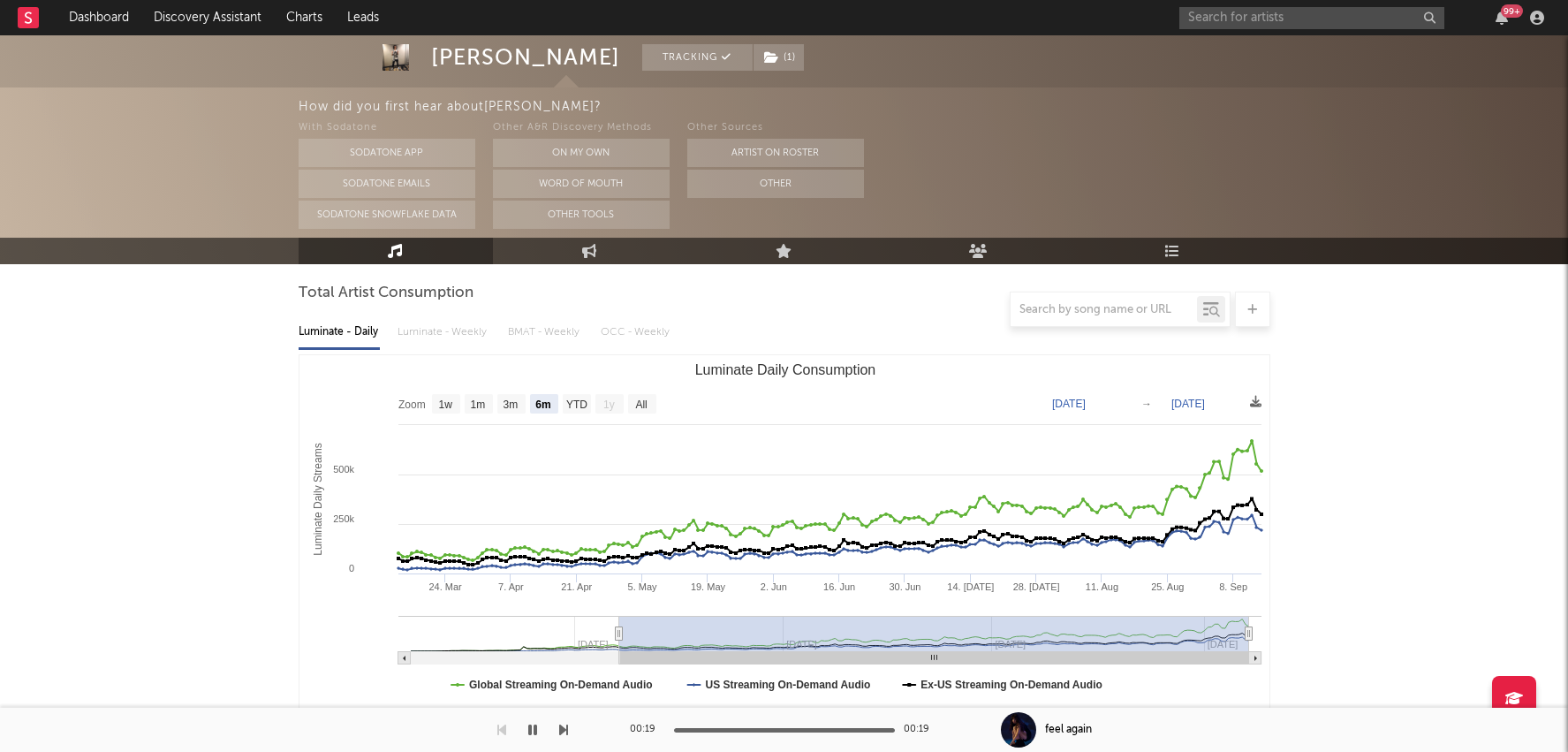
scroll to position [0, 0]
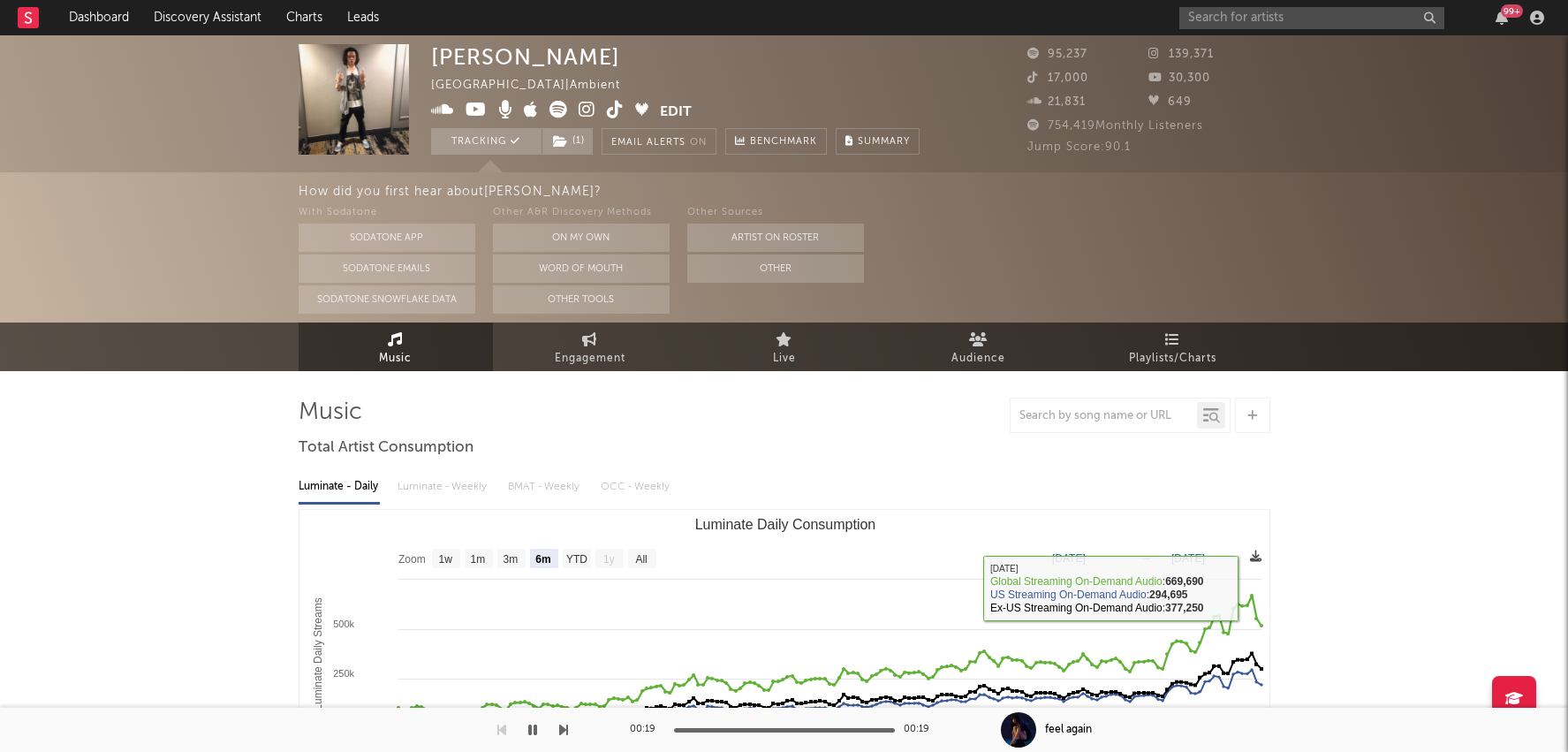
click at [1259, 551] on icon at bounding box center [1255, 555] width 12 height 12
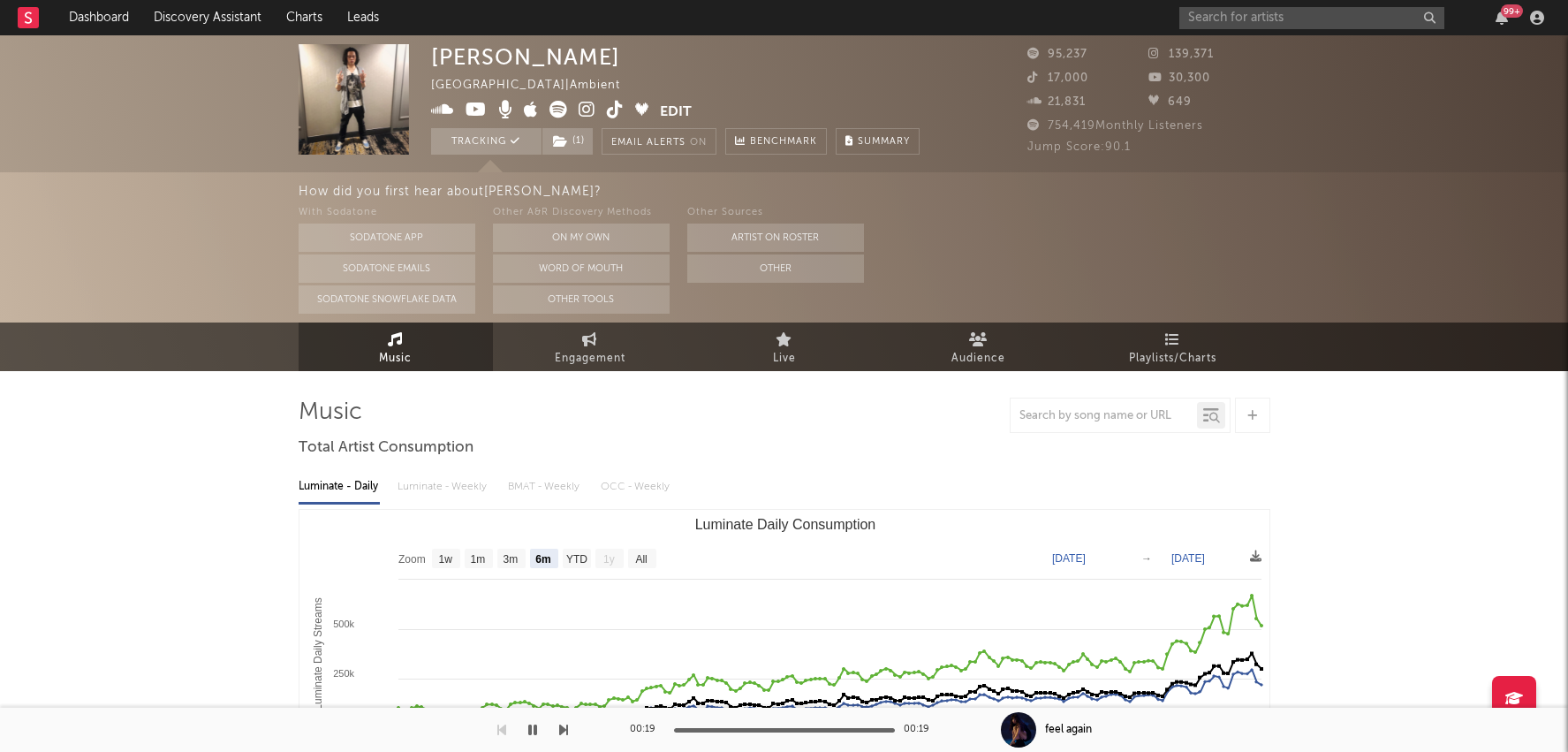
click at [1192, 570] on span "Download as CSV" at bounding box center [1175, 570] width 176 height 30
